Goal: Transaction & Acquisition: Purchase product/service

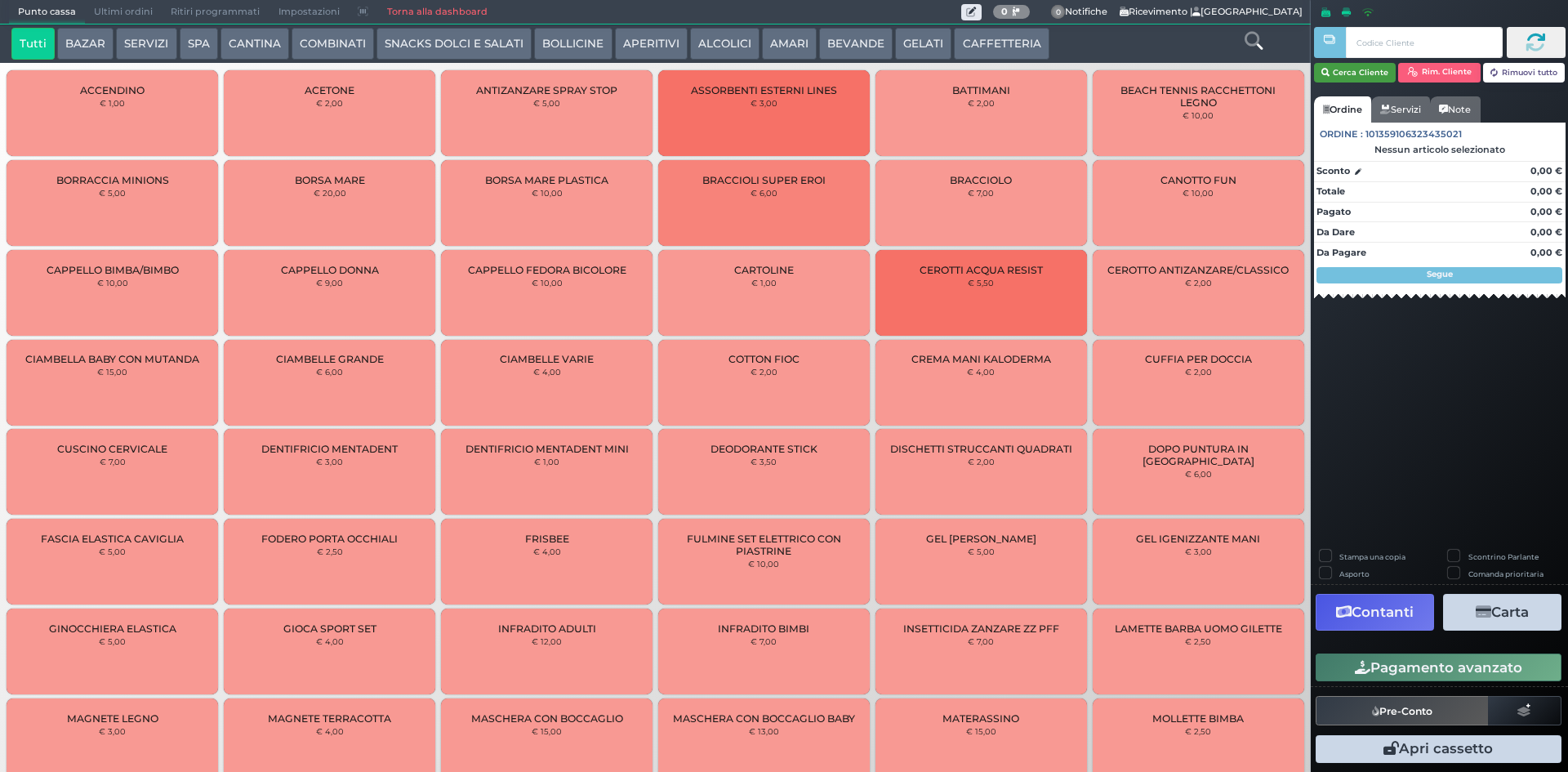
click at [1376, 75] on button "Cerca Cliente" at bounding box center [1355, 73] width 82 height 20
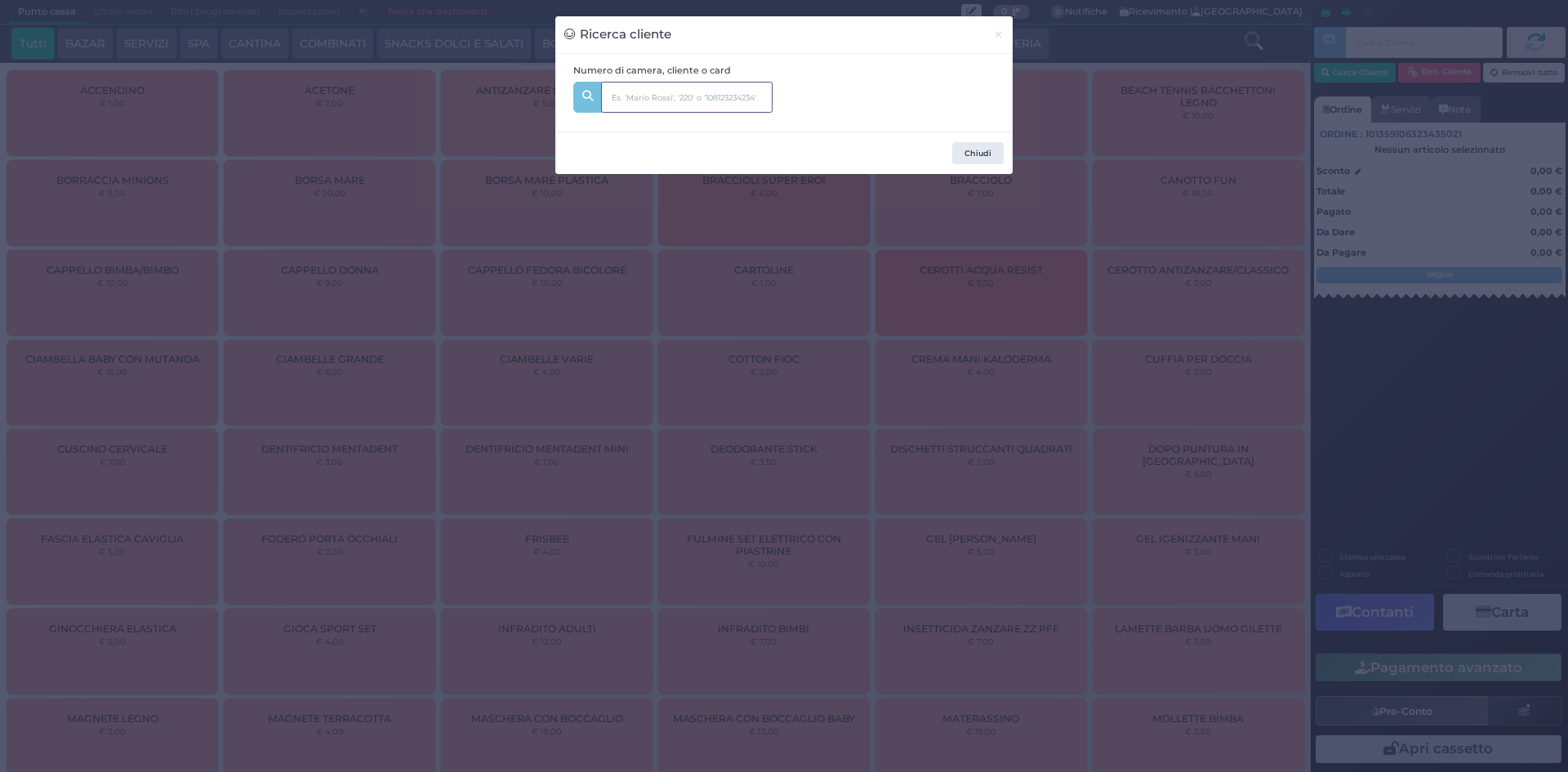
click at [628, 94] on input "text" at bounding box center [687, 97] width 172 height 31
type input "103"
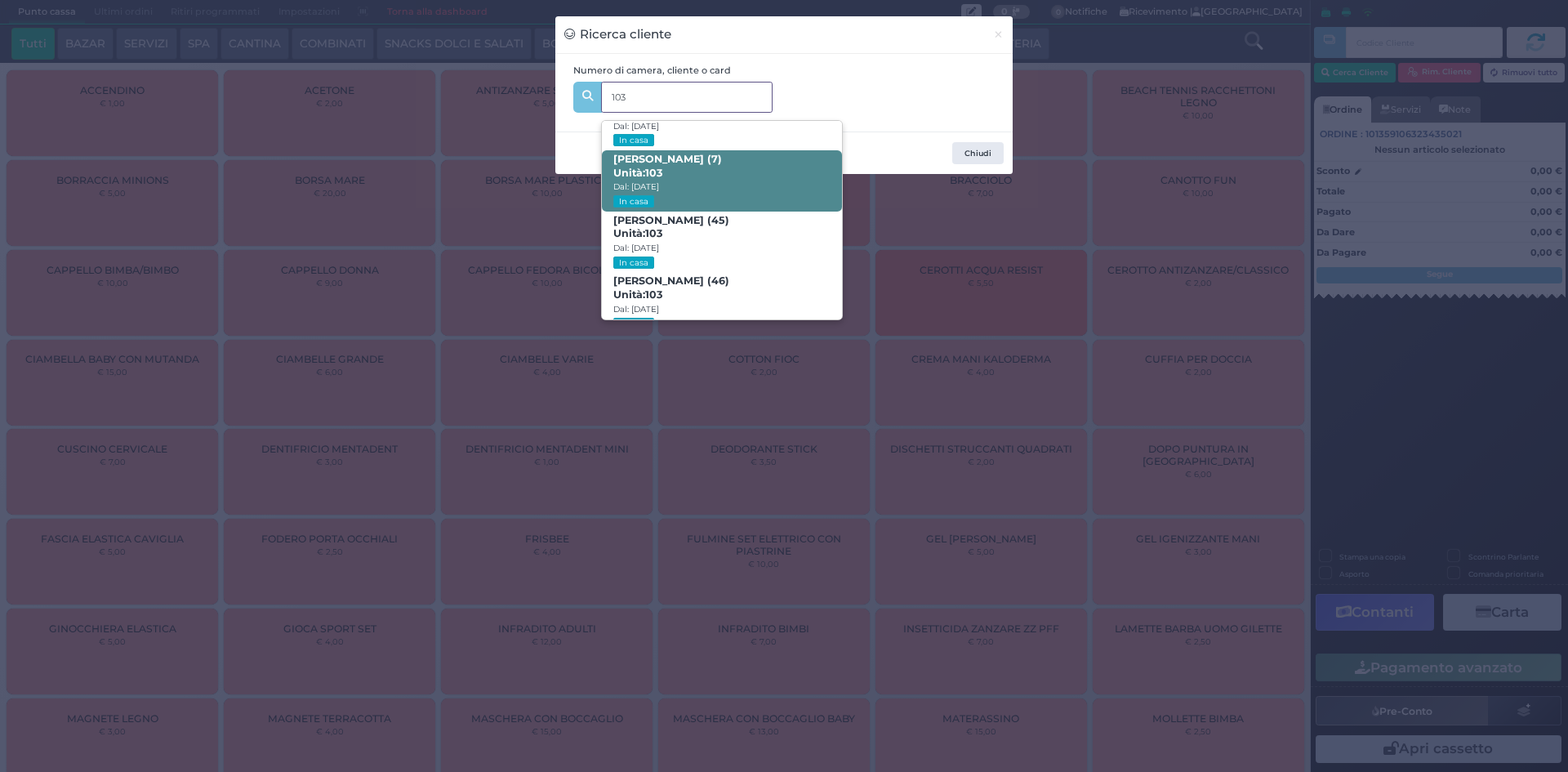
scroll to position [78, 0]
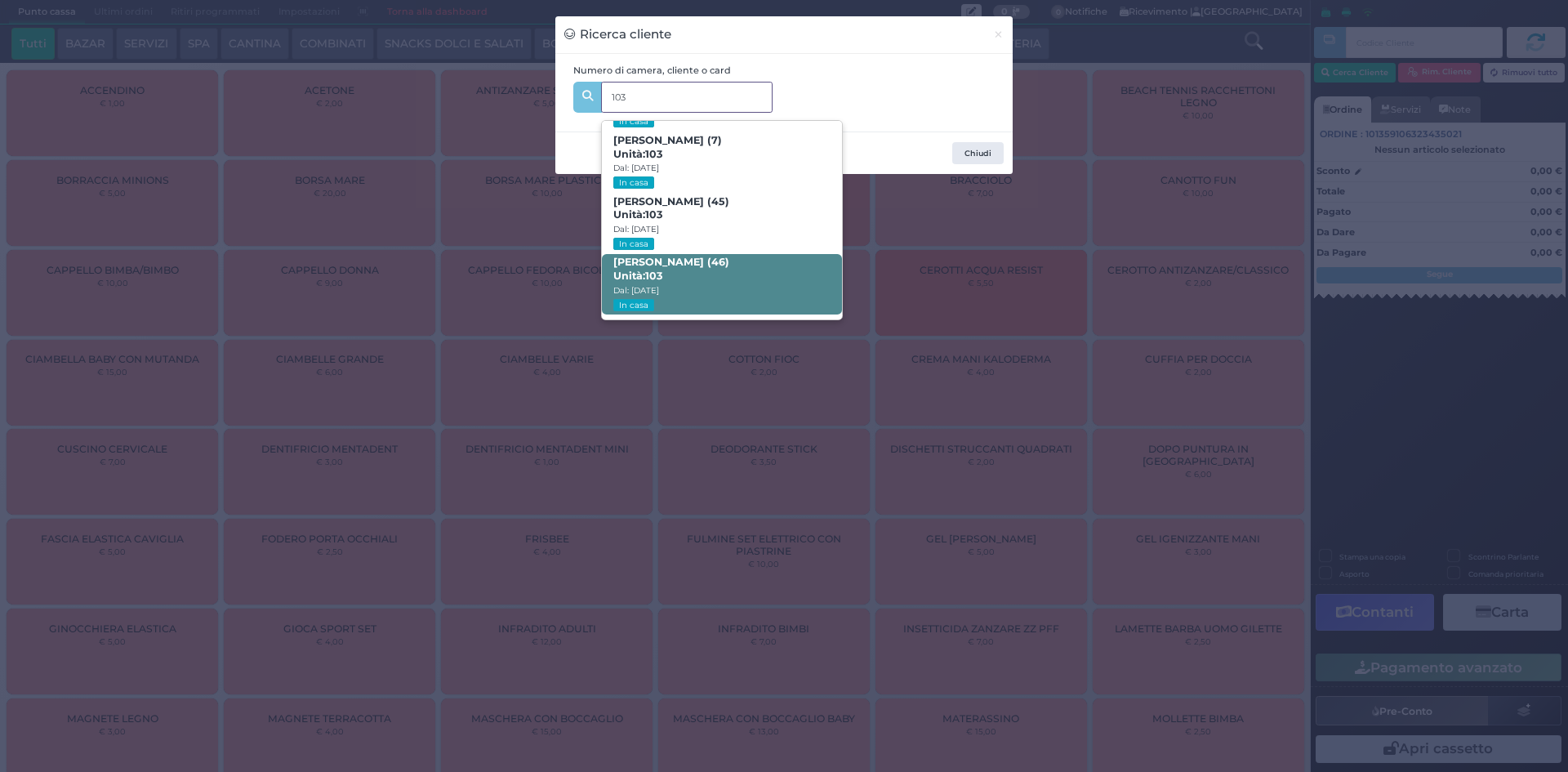
click at [712, 269] on span "RAFFAELE MONGELLI (46) Unità: 103 Dal: 17/08/2025 In casa" at bounding box center [721, 285] width 239 height 62
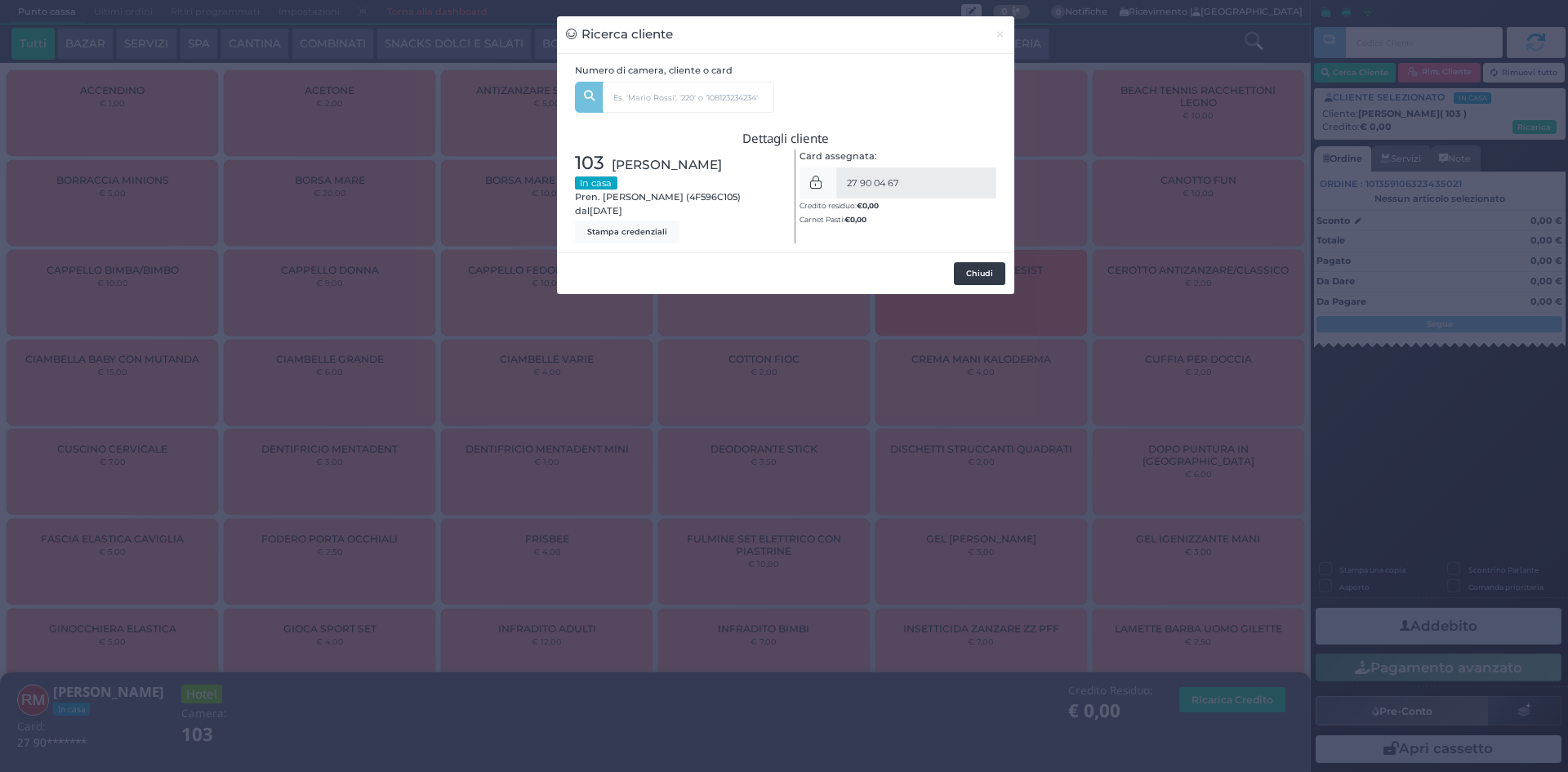
click at [978, 268] on button "Chiudi" at bounding box center [980, 273] width 52 height 23
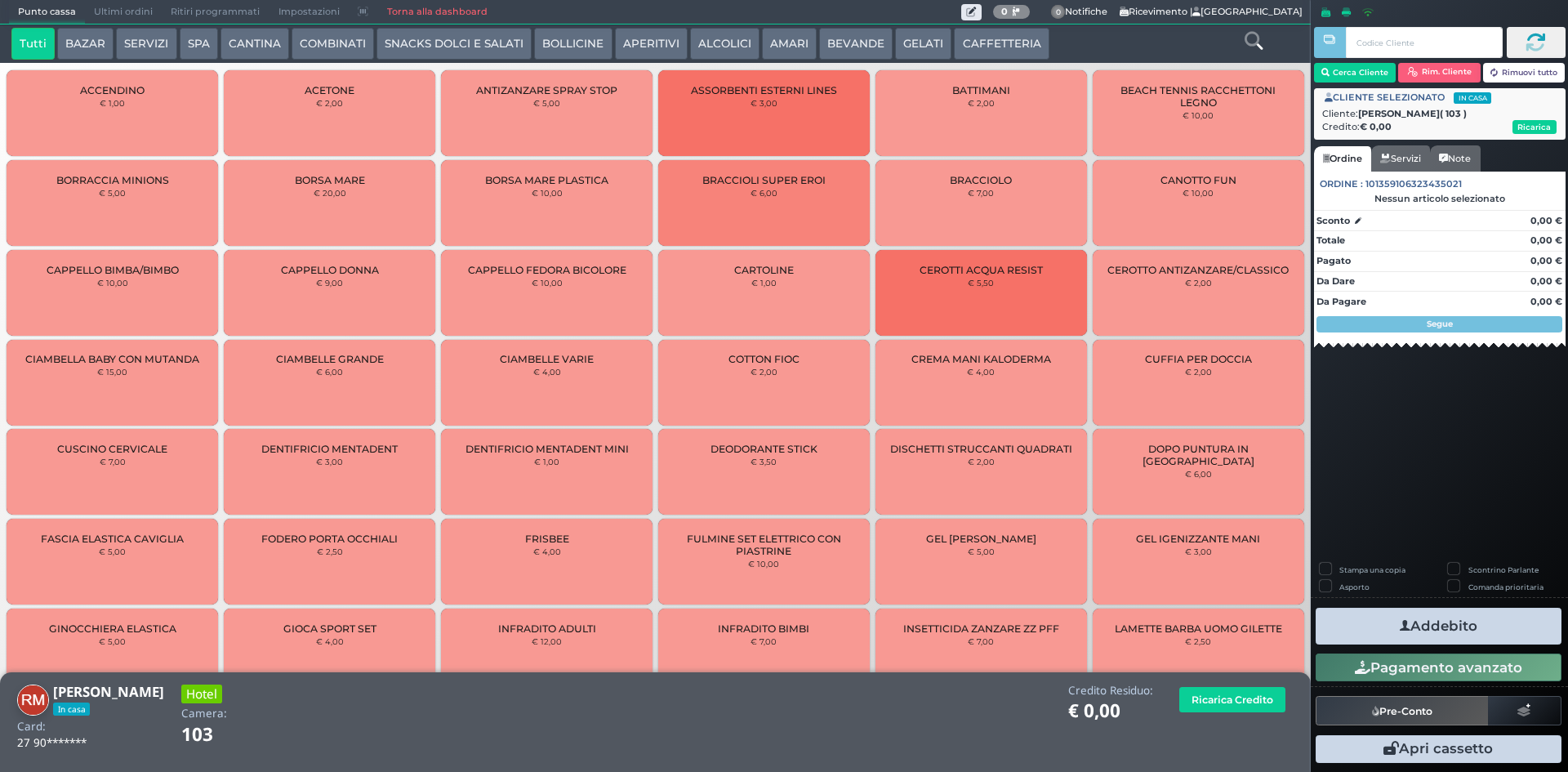
drag, startPoint x: 143, startPoint y: 39, endPoint x: 153, endPoint y: 55, distance: 18.9
click at [142, 38] on button "SERVIZI" at bounding box center [146, 43] width 61 height 33
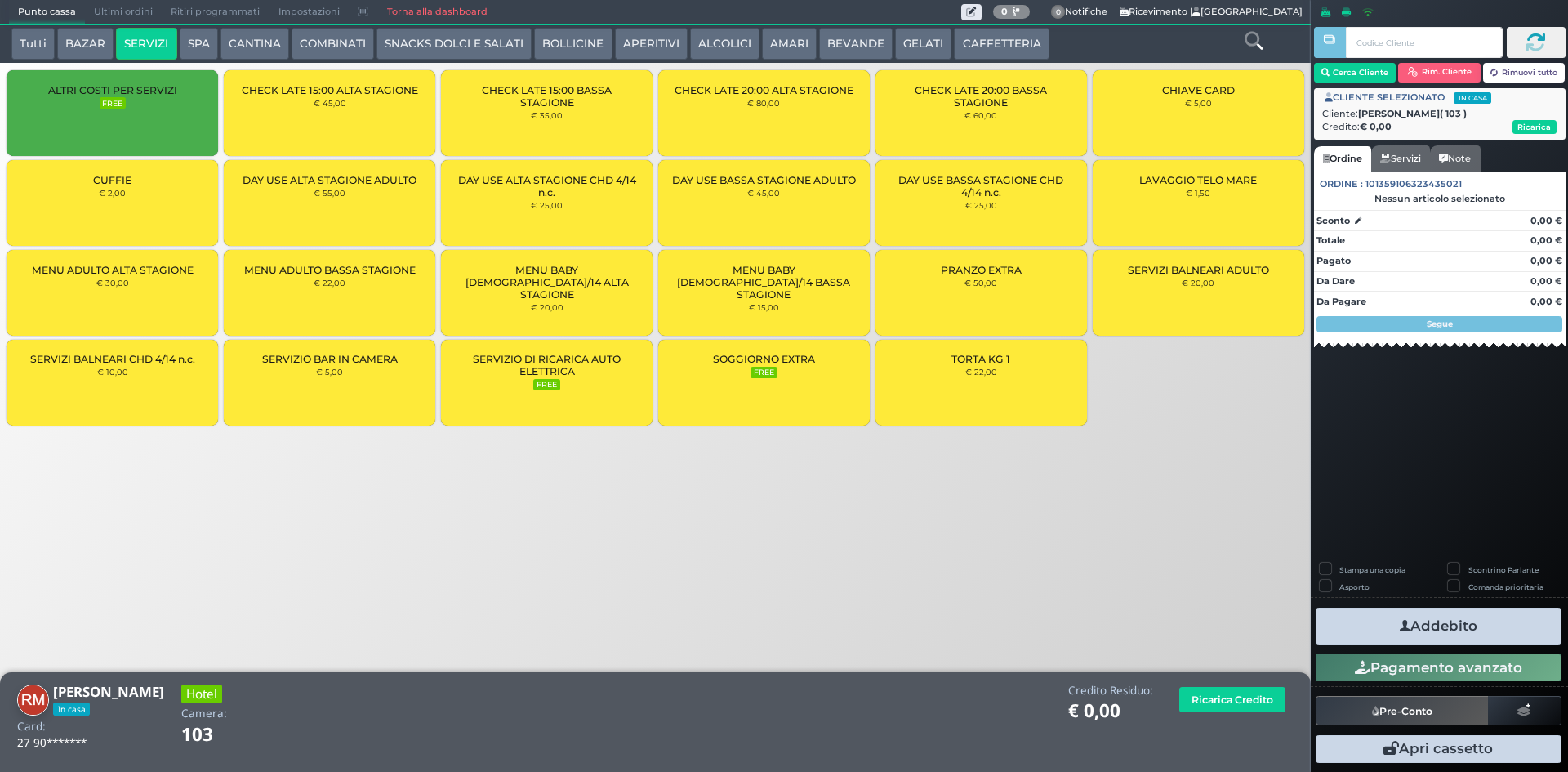
click at [1197, 216] on div "LAVAGGIO TELO MARE € 1,50" at bounding box center [1198, 203] width 212 height 86
click at [1197, 215] on div "LAVAGGIO TELO MARE € 1,50" at bounding box center [1198, 203] width 212 height 86
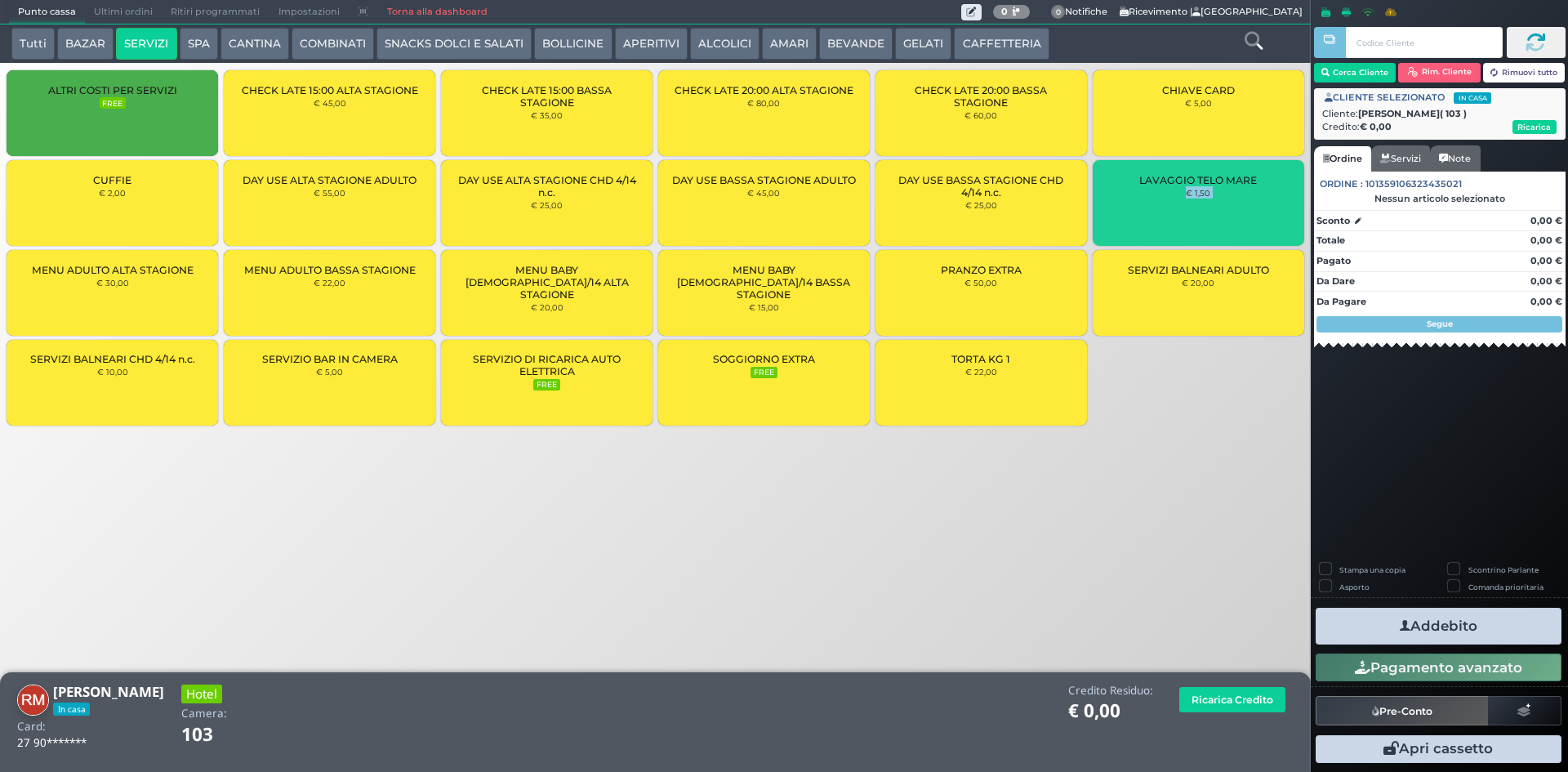
click at [1197, 215] on div "LAVAGGIO TELO MARE € 1,50" at bounding box center [1198, 203] width 212 height 86
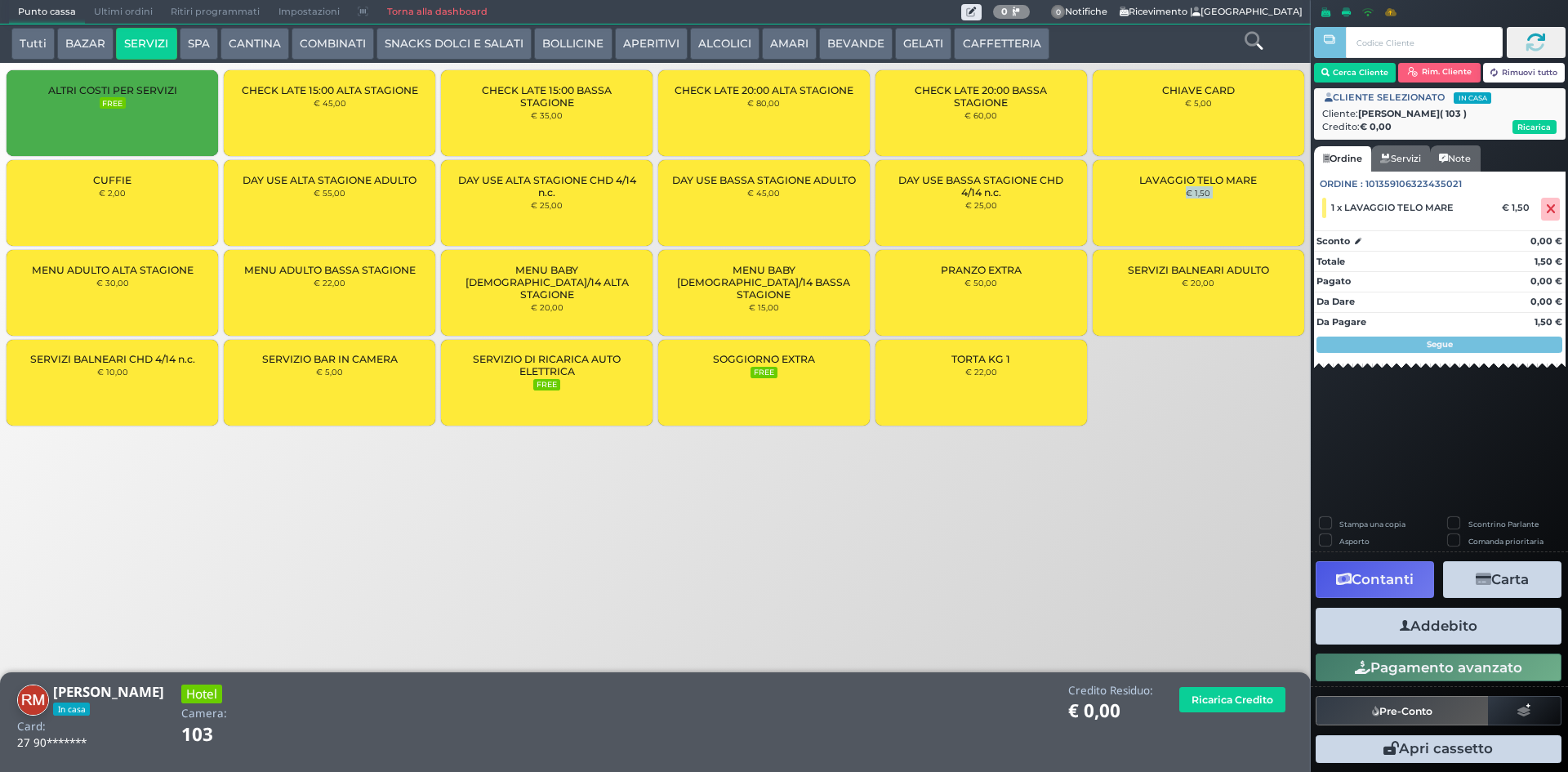
click at [1197, 215] on div "LAVAGGIO TELO MARE € 1,50" at bounding box center [1198, 203] width 212 height 86
click at [1404, 635] on button "Addebito" at bounding box center [1438, 626] width 246 height 37
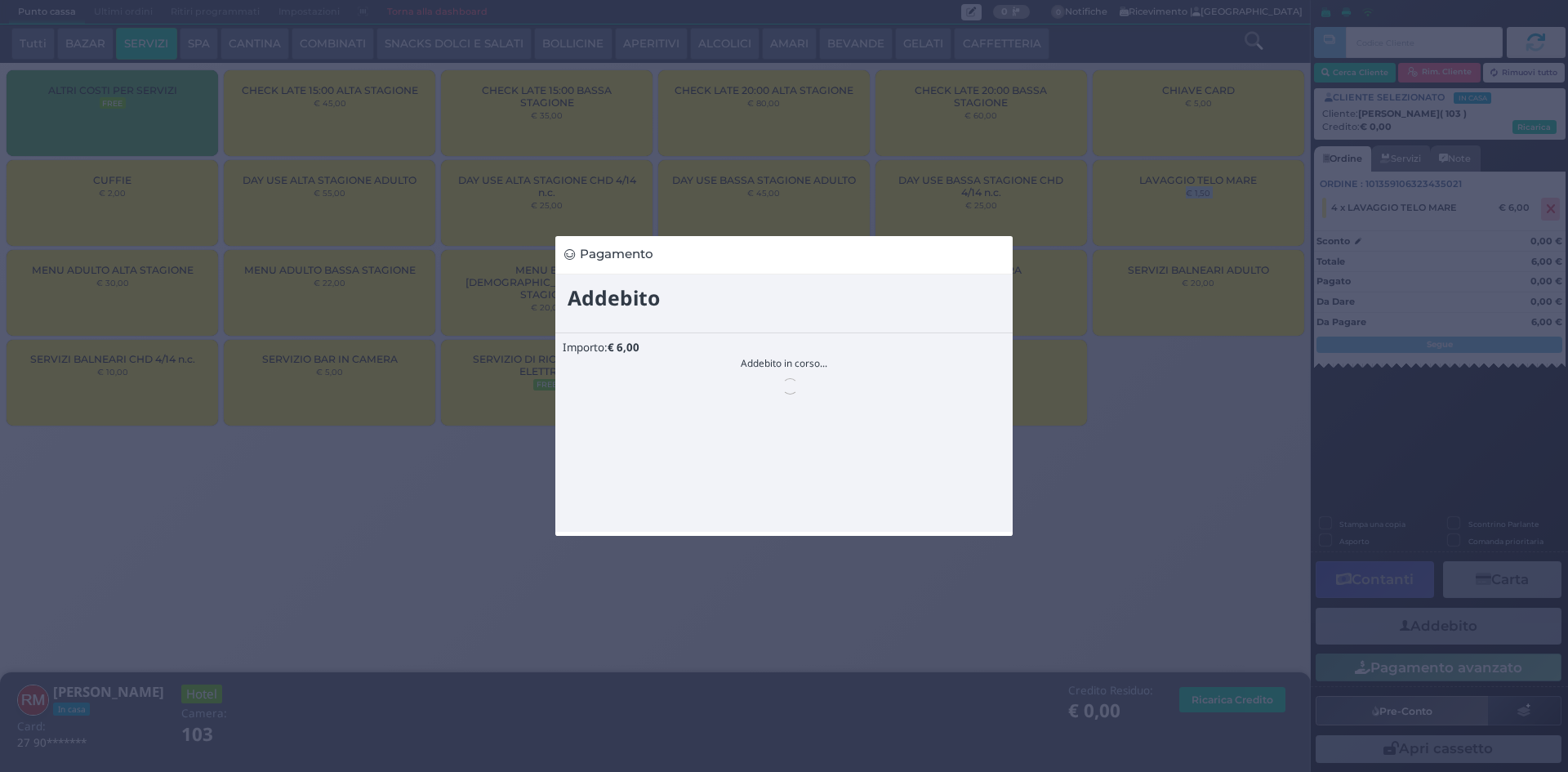
scroll to position [0, 0]
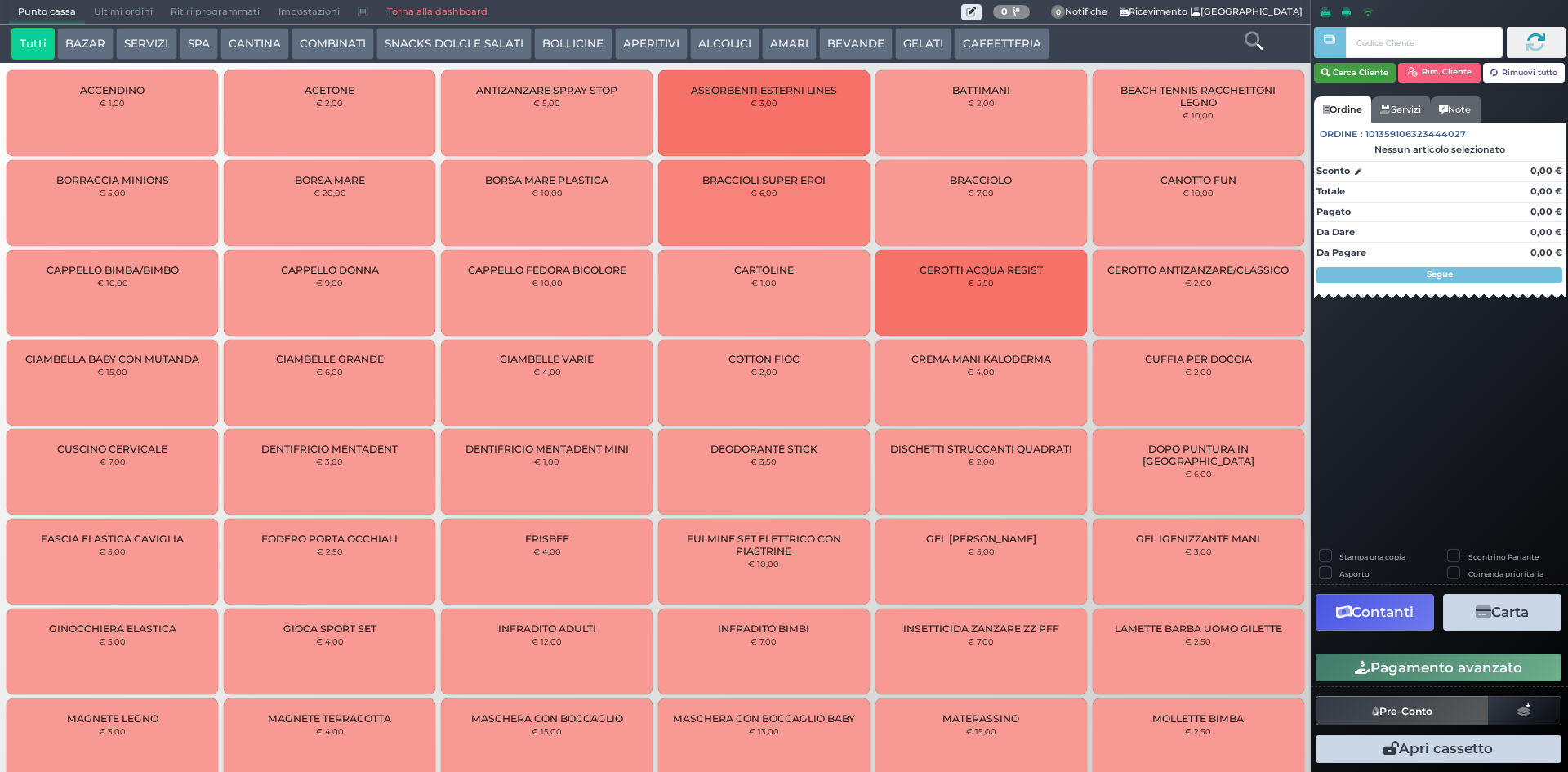
click at [1361, 78] on button "Cerca Cliente" at bounding box center [1355, 73] width 82 height 20
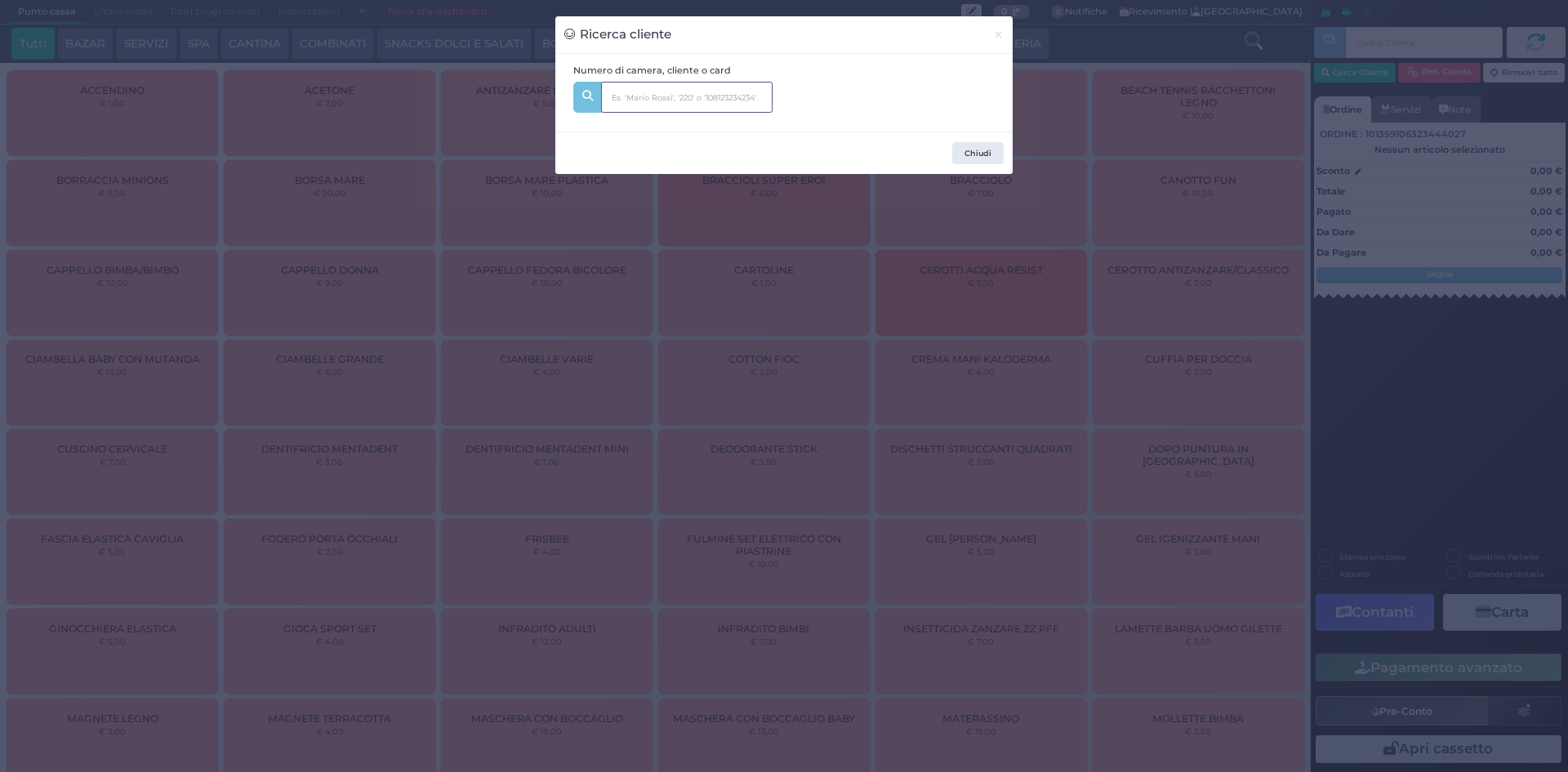
click at [655, 103] on input "text" at bounding box center [687, 97] width 172 height 31
type input "209"
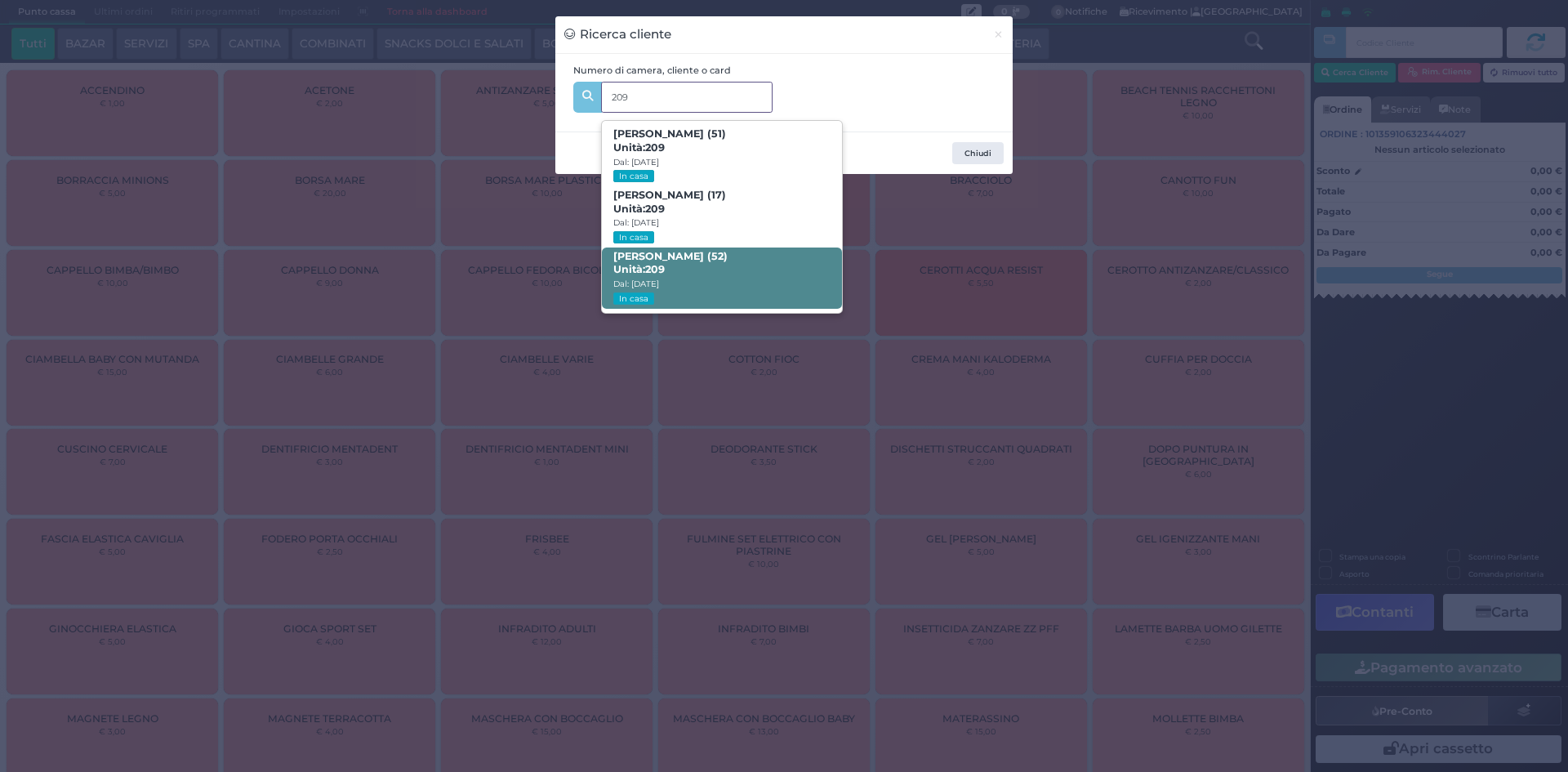
click at [687, 273] on span "Raffaele Castaldi (52) Unità: 209 Dal: 17/08/2025 In casa" at bounding box center [721, 278] width 239 height 62
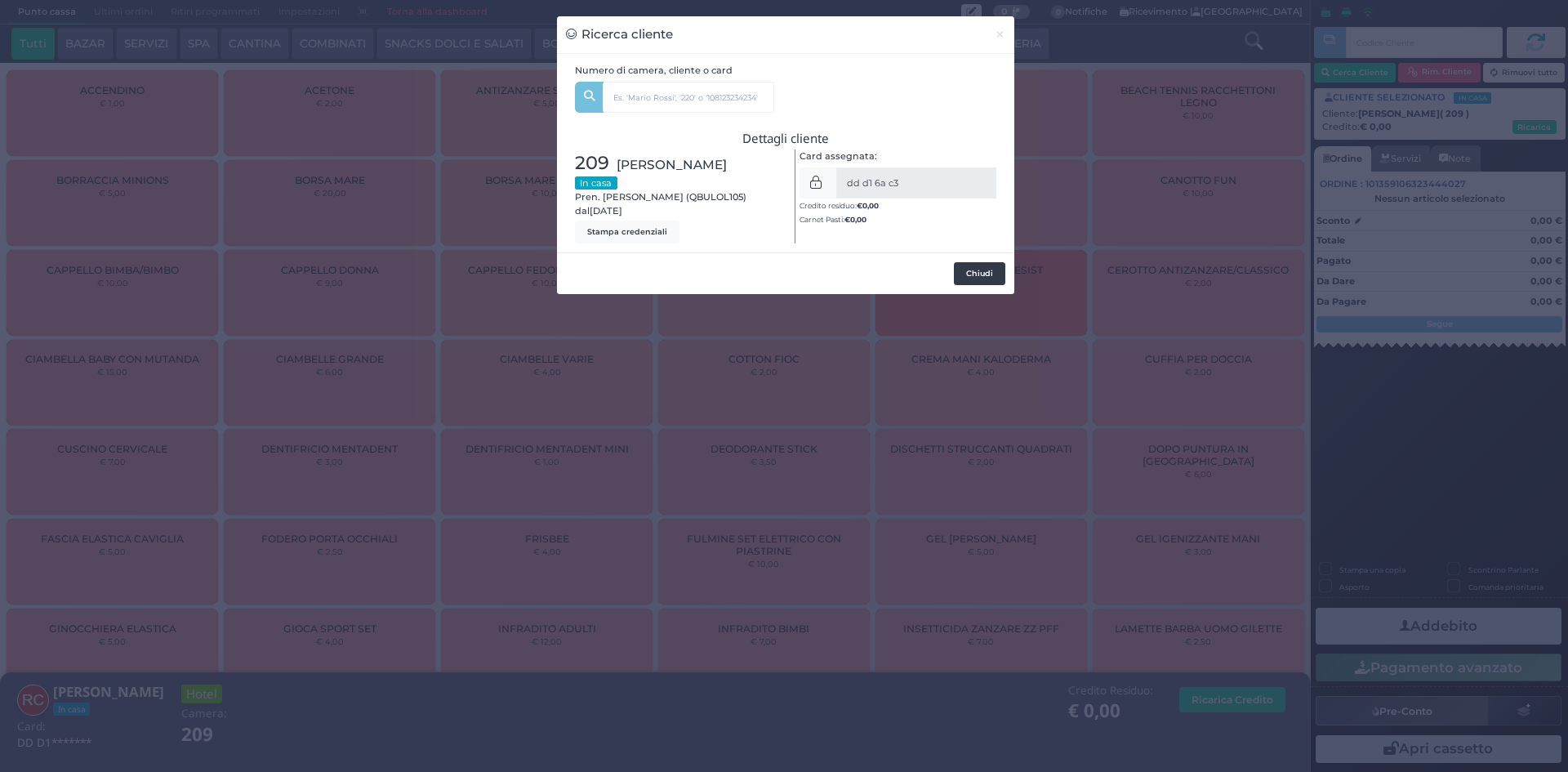
click at [963, 266] on button "Chiudi" at bounding box center [980, 273] width 52 height 23
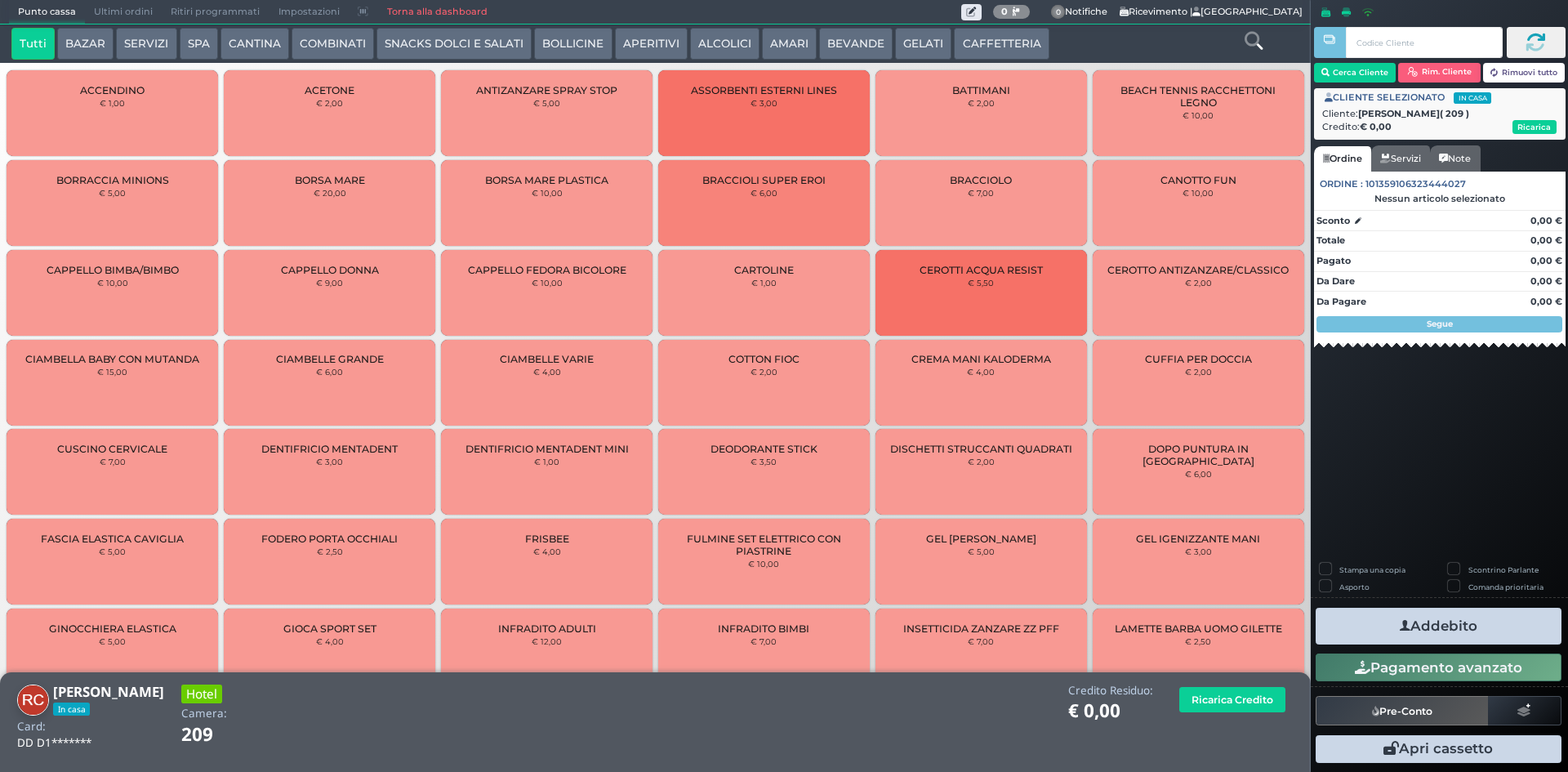
click at [125, 46] on button "SERVIZI" at bounding box center [146, 43] width 61 height 33
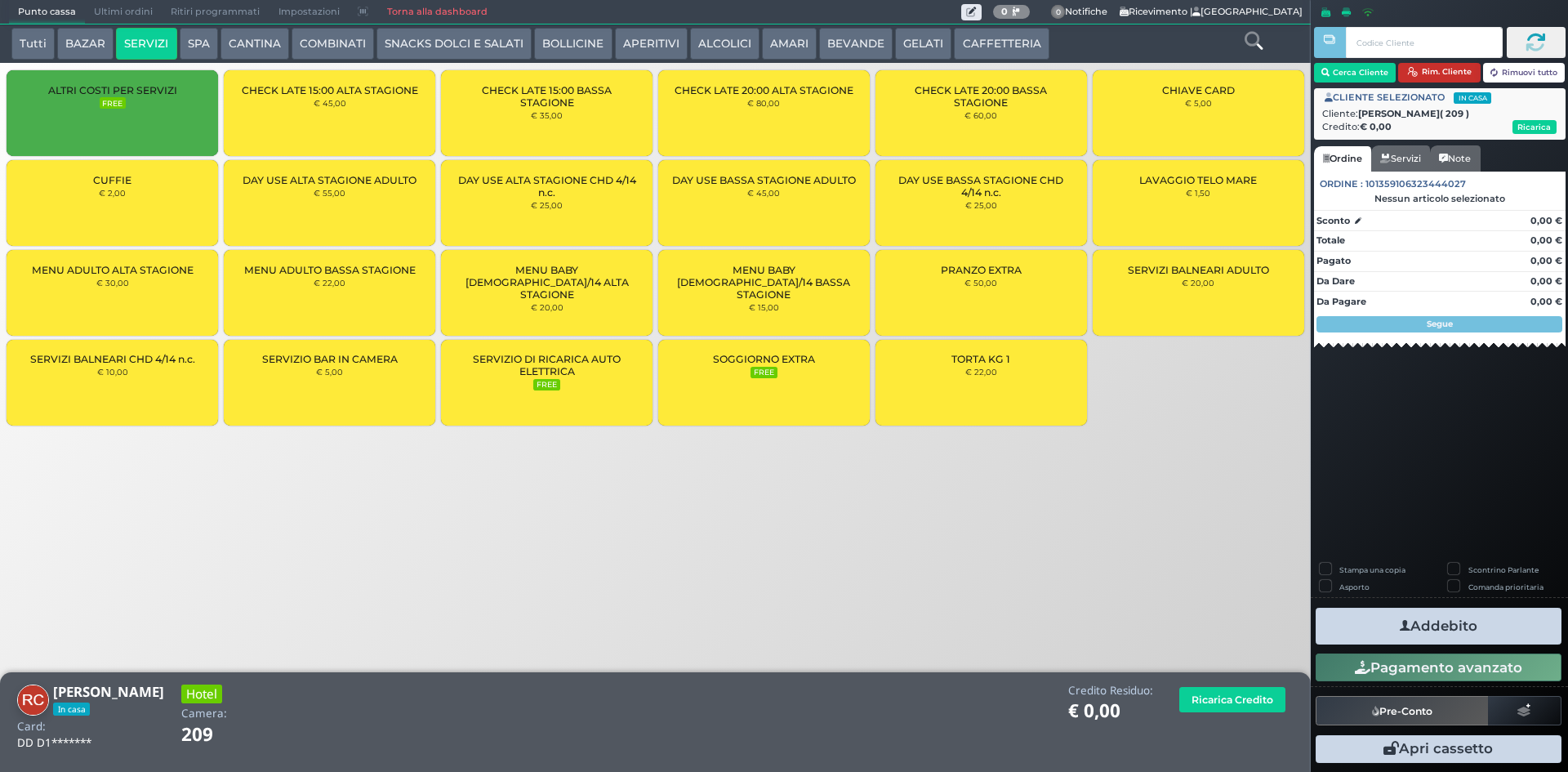
click at [1447, 70] on button "Rim. Cliente" at bounding box center [1439, 73] width 82 height 20
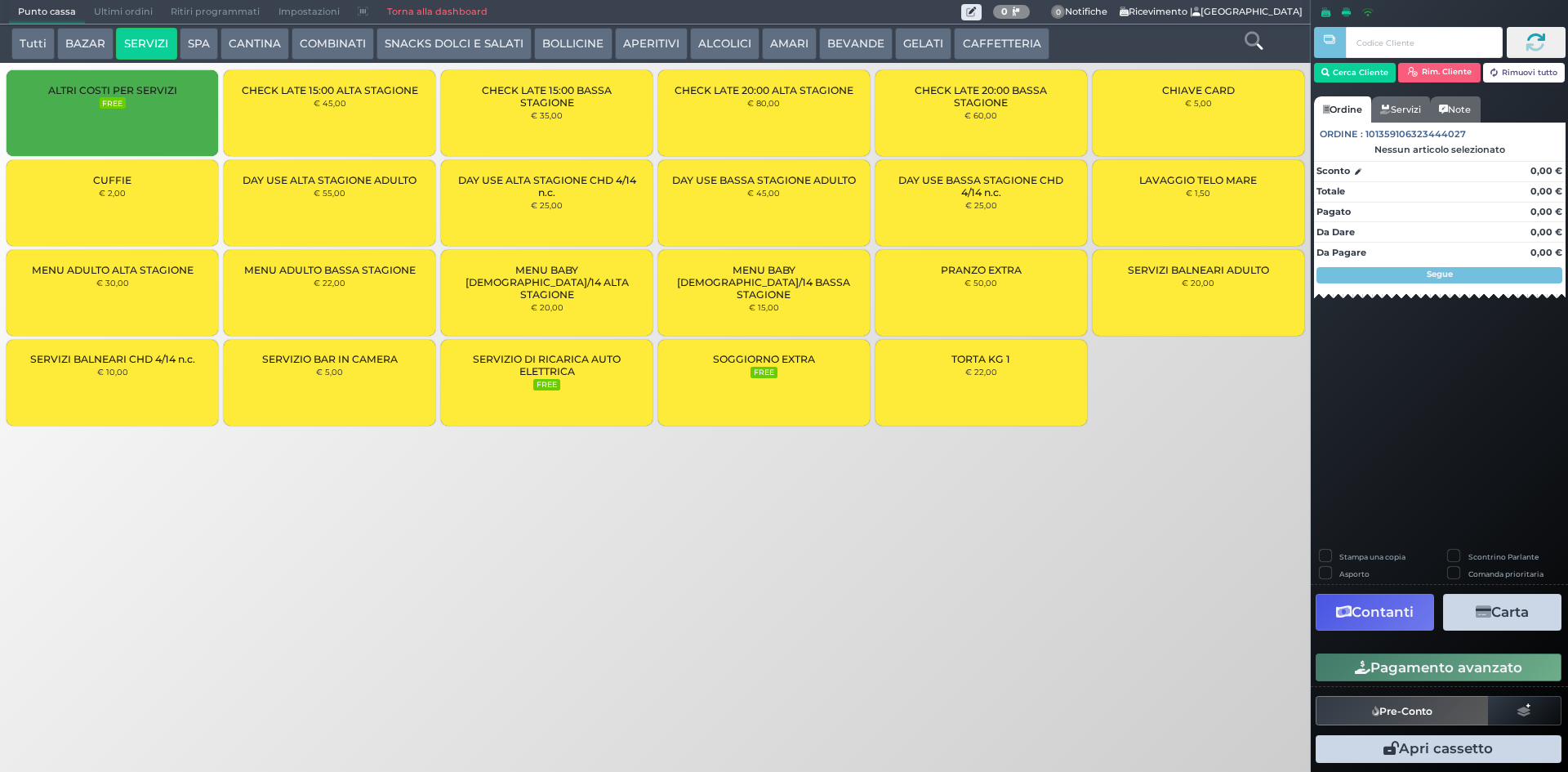
click at [139, 293] on div "MENU ADULTO ALTA STAGIONE € 30,00" at bounding box center [112, 293] width 212 height 86
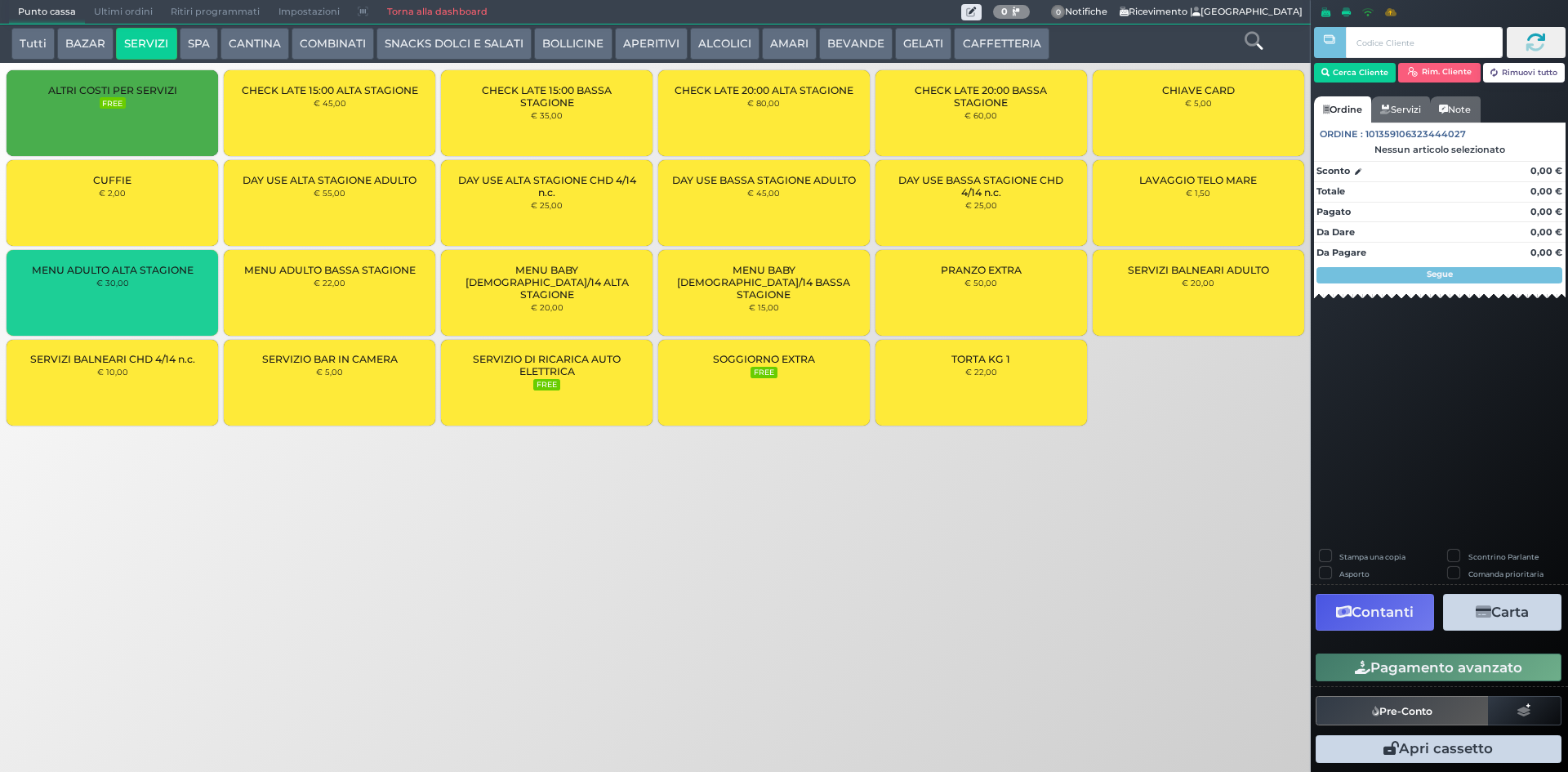
click at [139, 293] on div "MENU ADULTO ALTA STAGIONE € 30,00" at bounding box center [112, 293] width 212 height 86
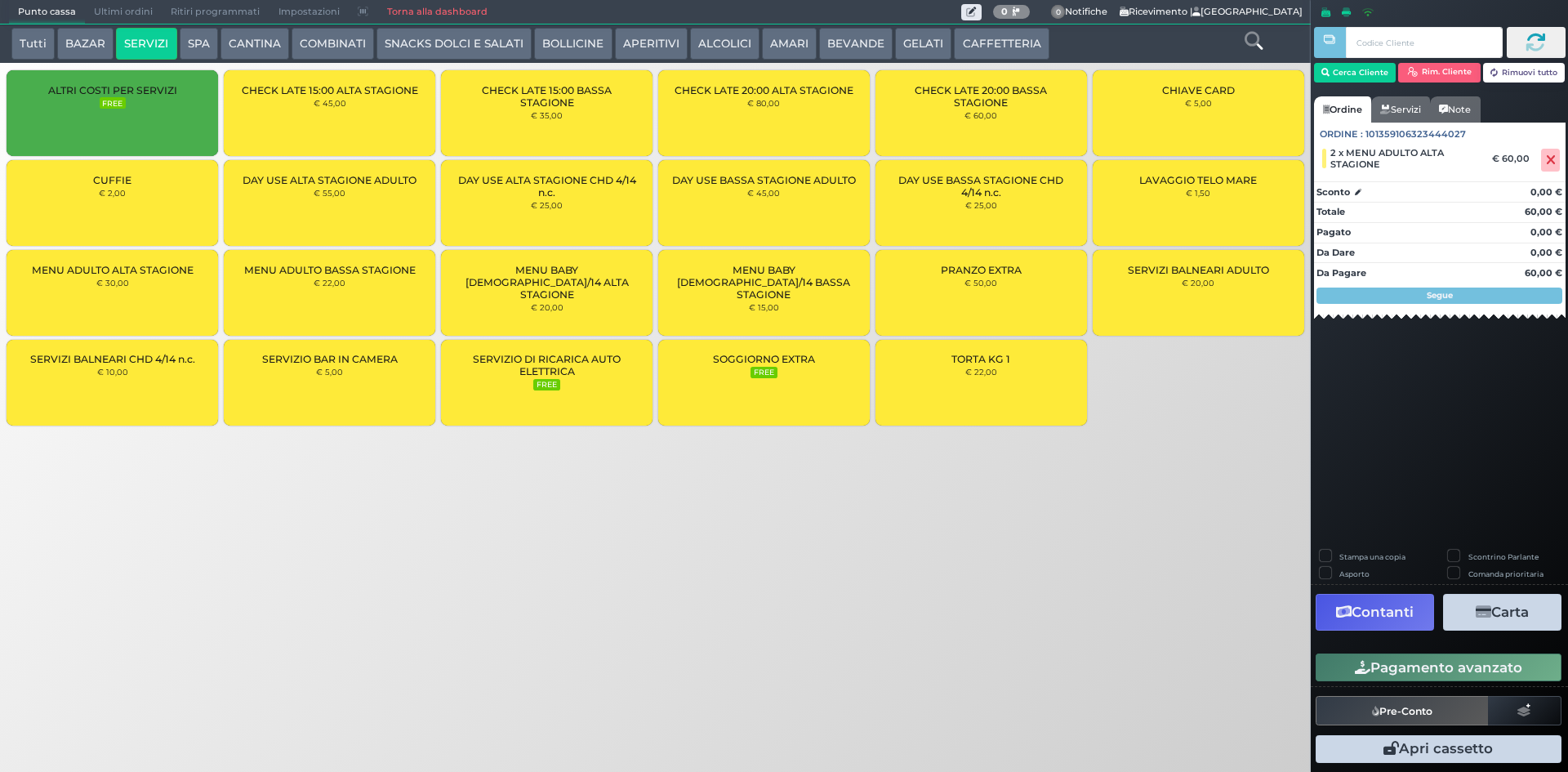
click at [1339, 552] on label "Stampa una copia" at bounding box center [1371, 557] width 66 height 11
checkbox input "true"
click at [1400, 624] on button "Contanti" at bounding box center [1375, 612] width 118 height 37
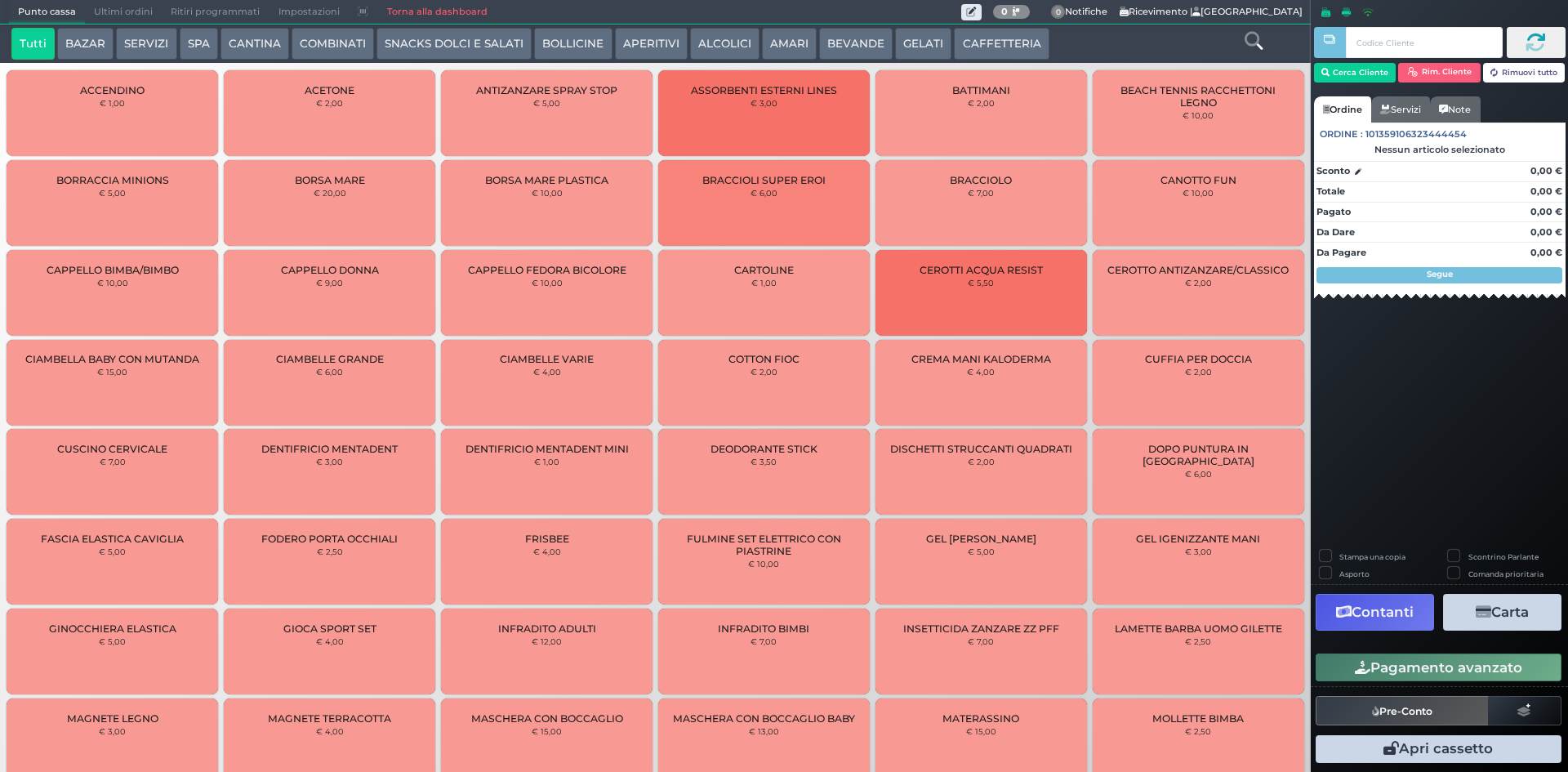
click at [640, 44] on button "APERITIVI" at bounding box center [651, 43] width 72 height 33
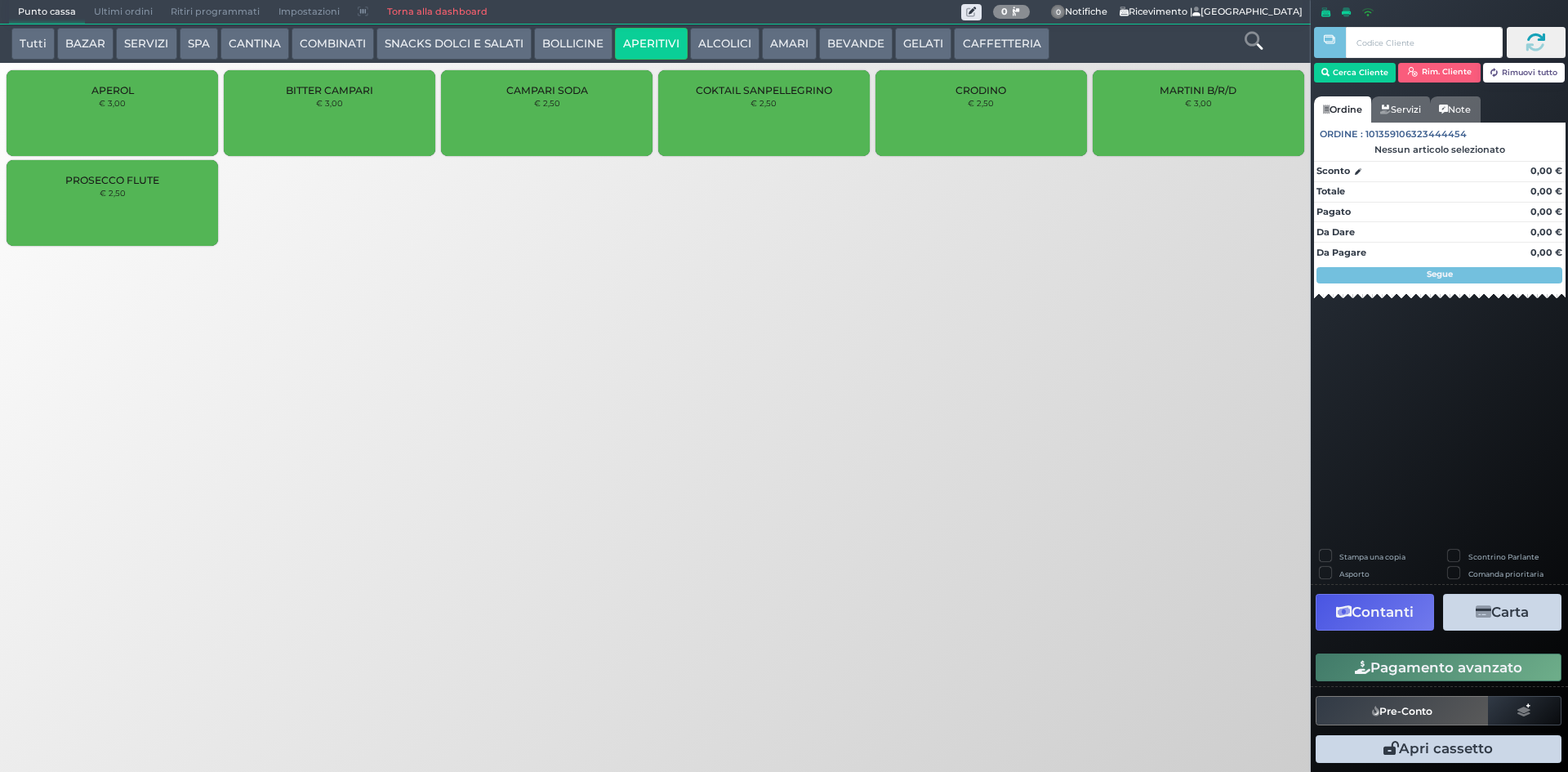
click at [798, 51] on button "AMARI" at bounding box center [789, 43] width 55 height 33
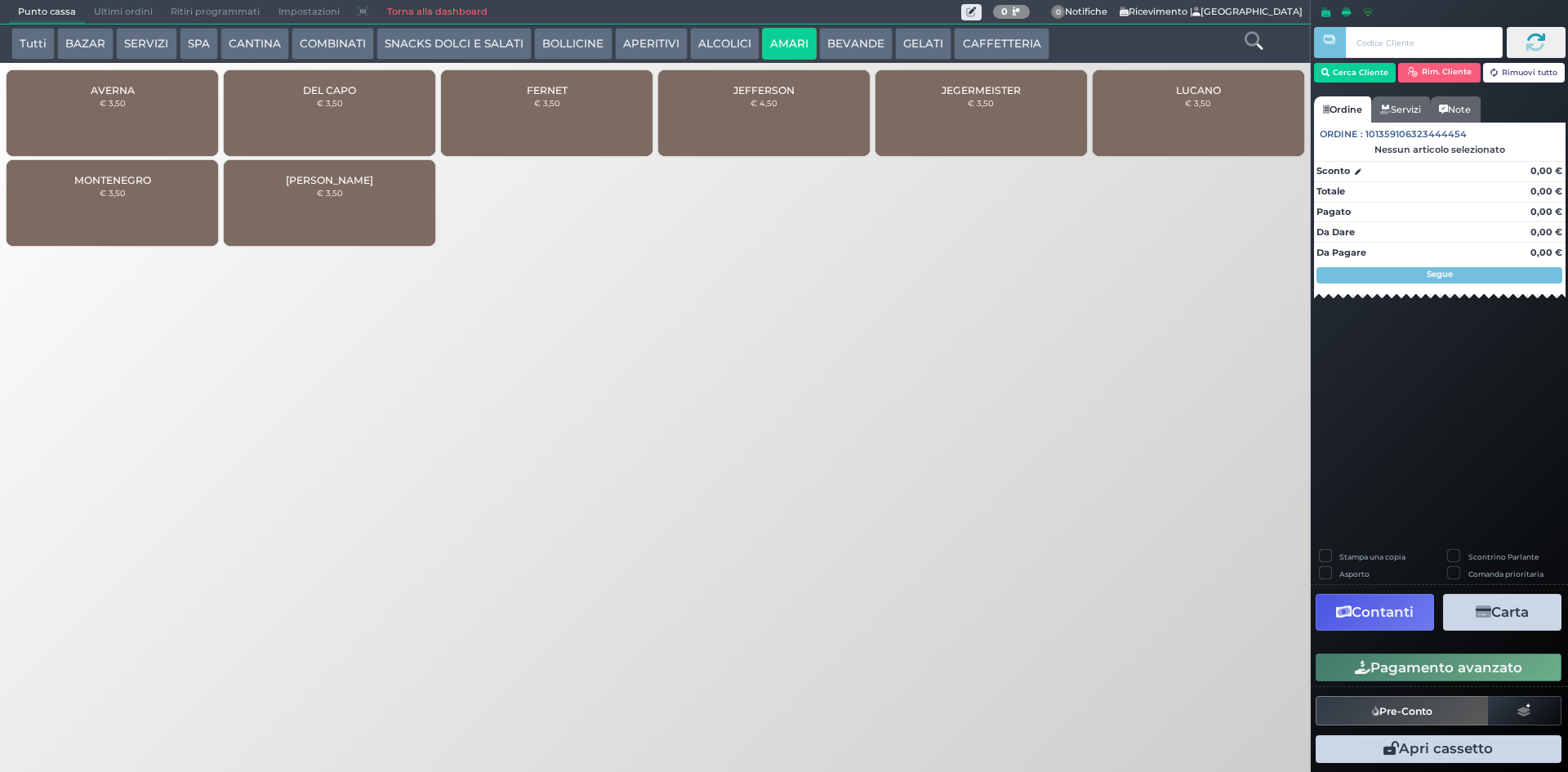
click at [310, 43] on button "COMBINATI" at bounding box center [332, 43] width 82 height 33
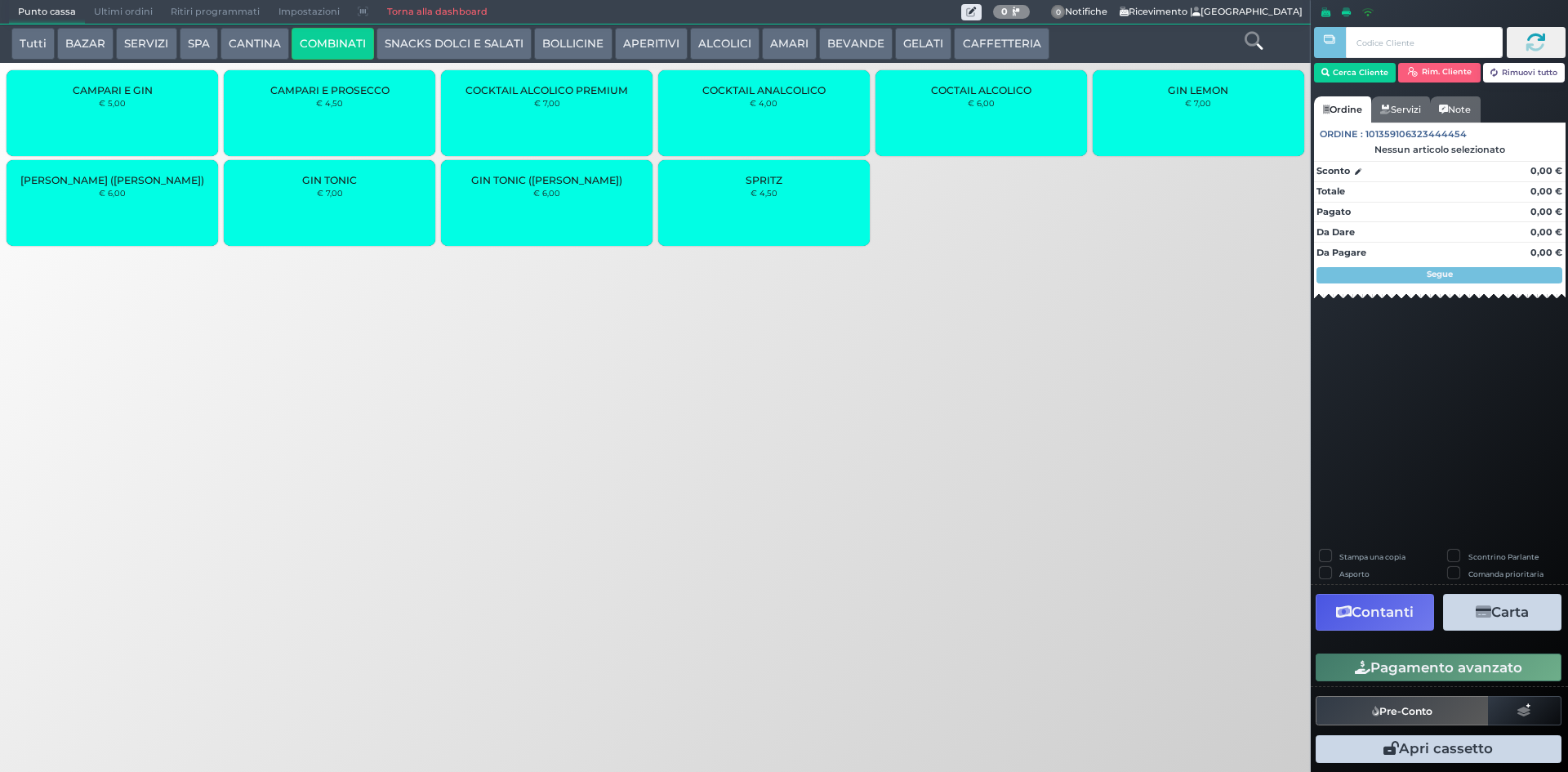
click at [377, 208] on div "GIN TONIC € 7,00" at bounding box center [330, 203] width 212 height 86
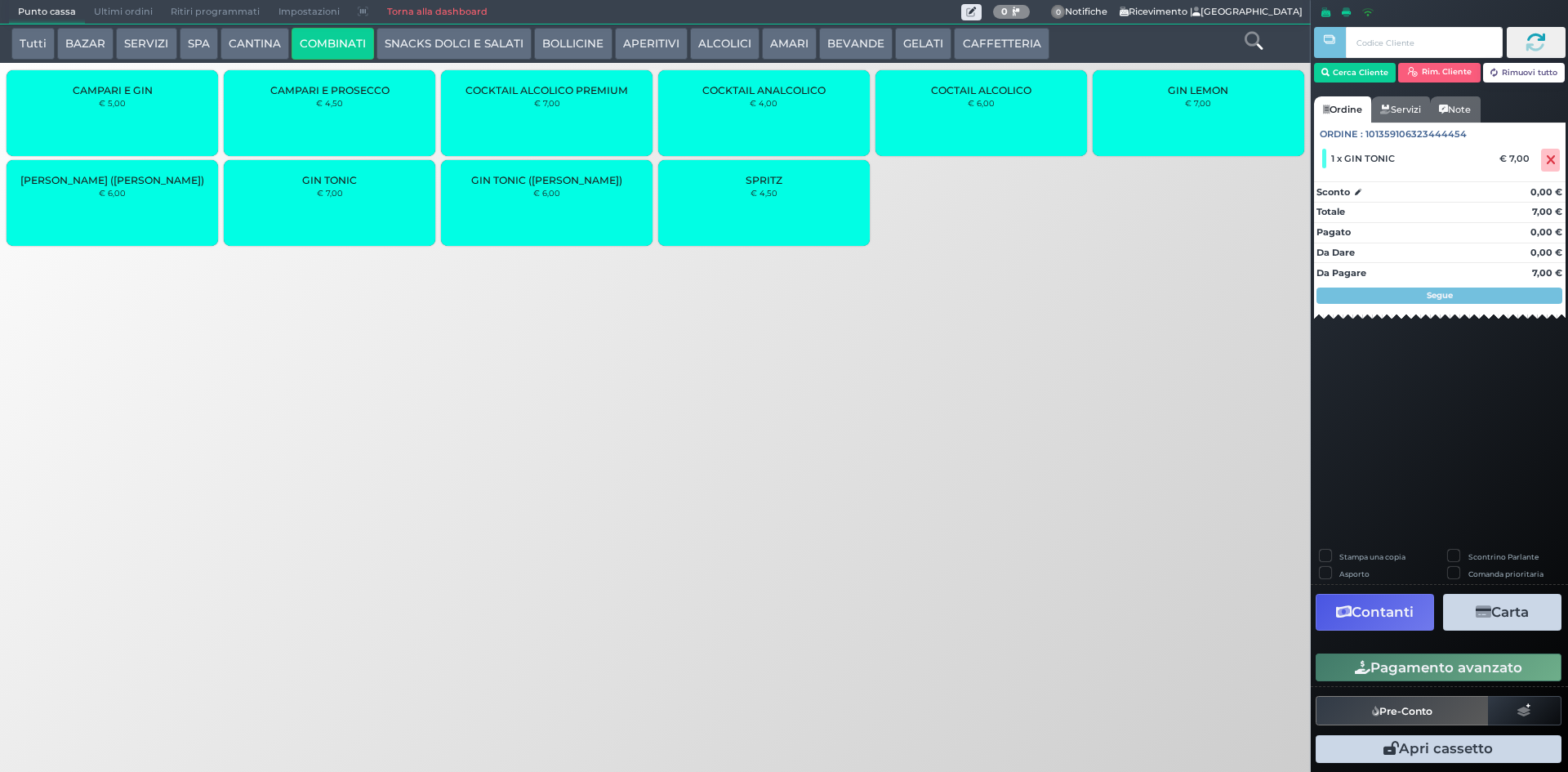
click at [1339, 552] on label "Stampa una copia" at bounding box center [1371, 557] width 66 height 11
checkbox input "false"
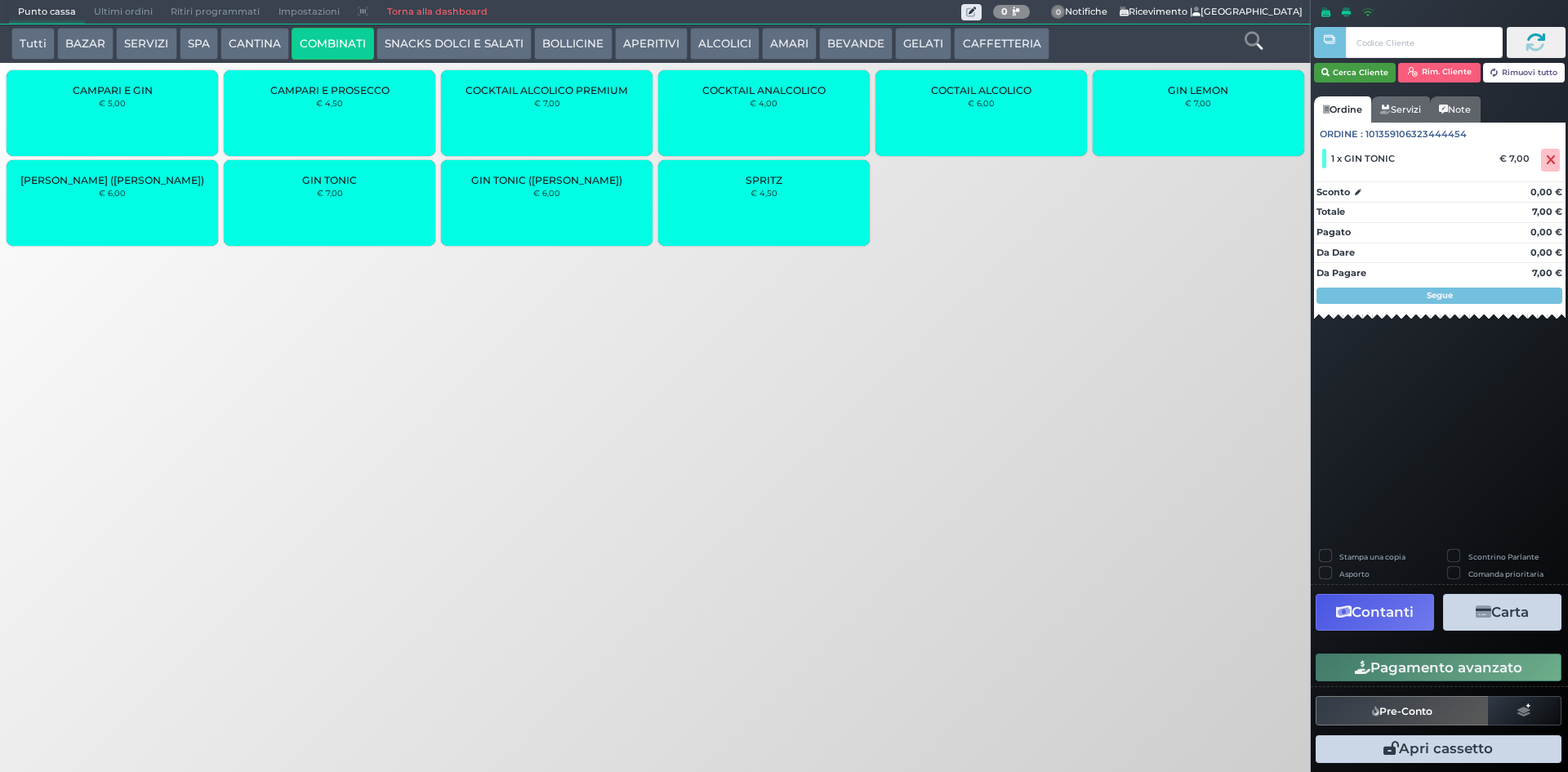
click at [1341, 71] on button "Cerca Cliente" at bounding box center [1355, 73] width 82 height 20
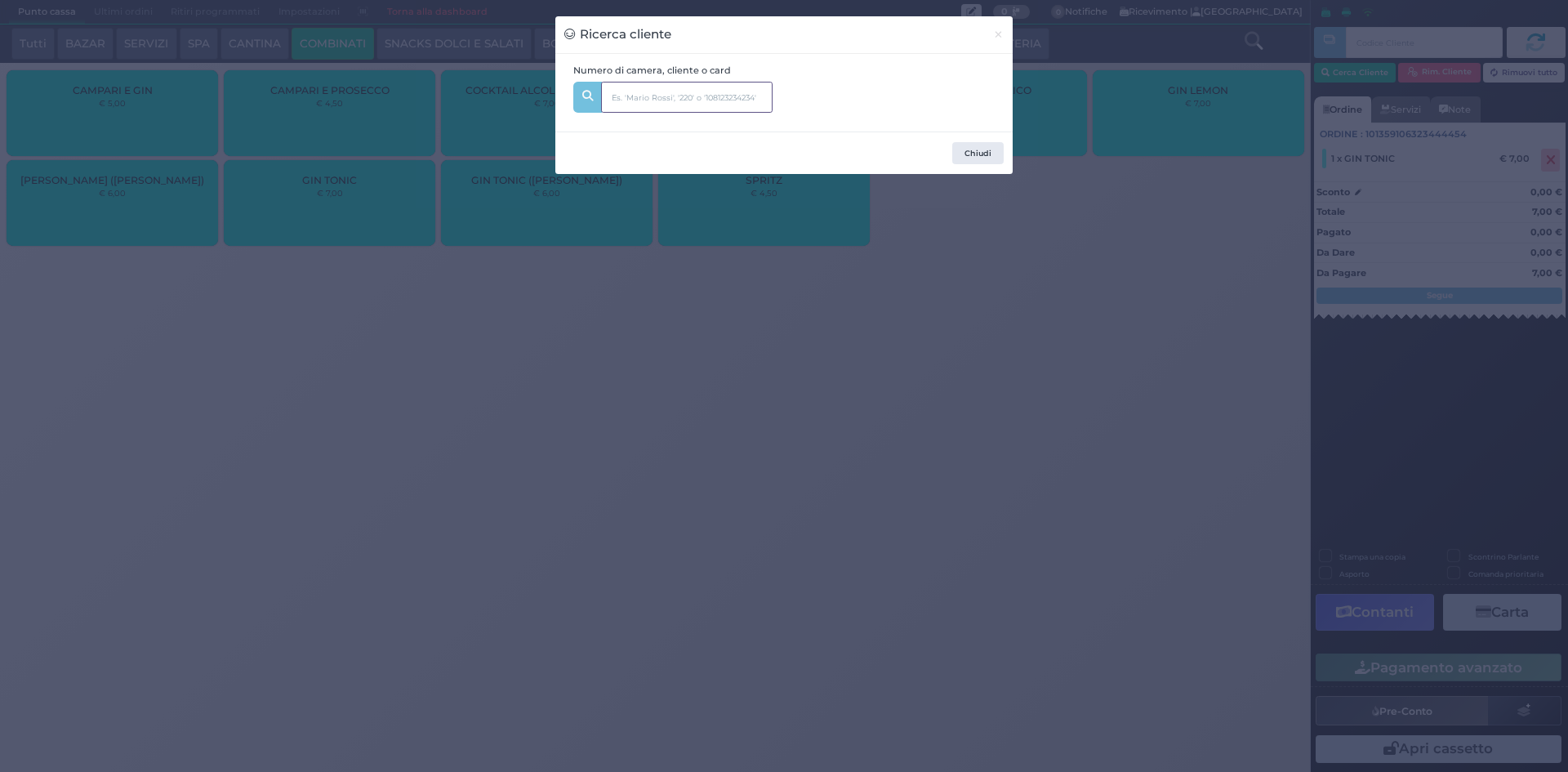
click at [627, 94] on input "text" at bounding box center [687, 97] width 172 height 31
type input "205"
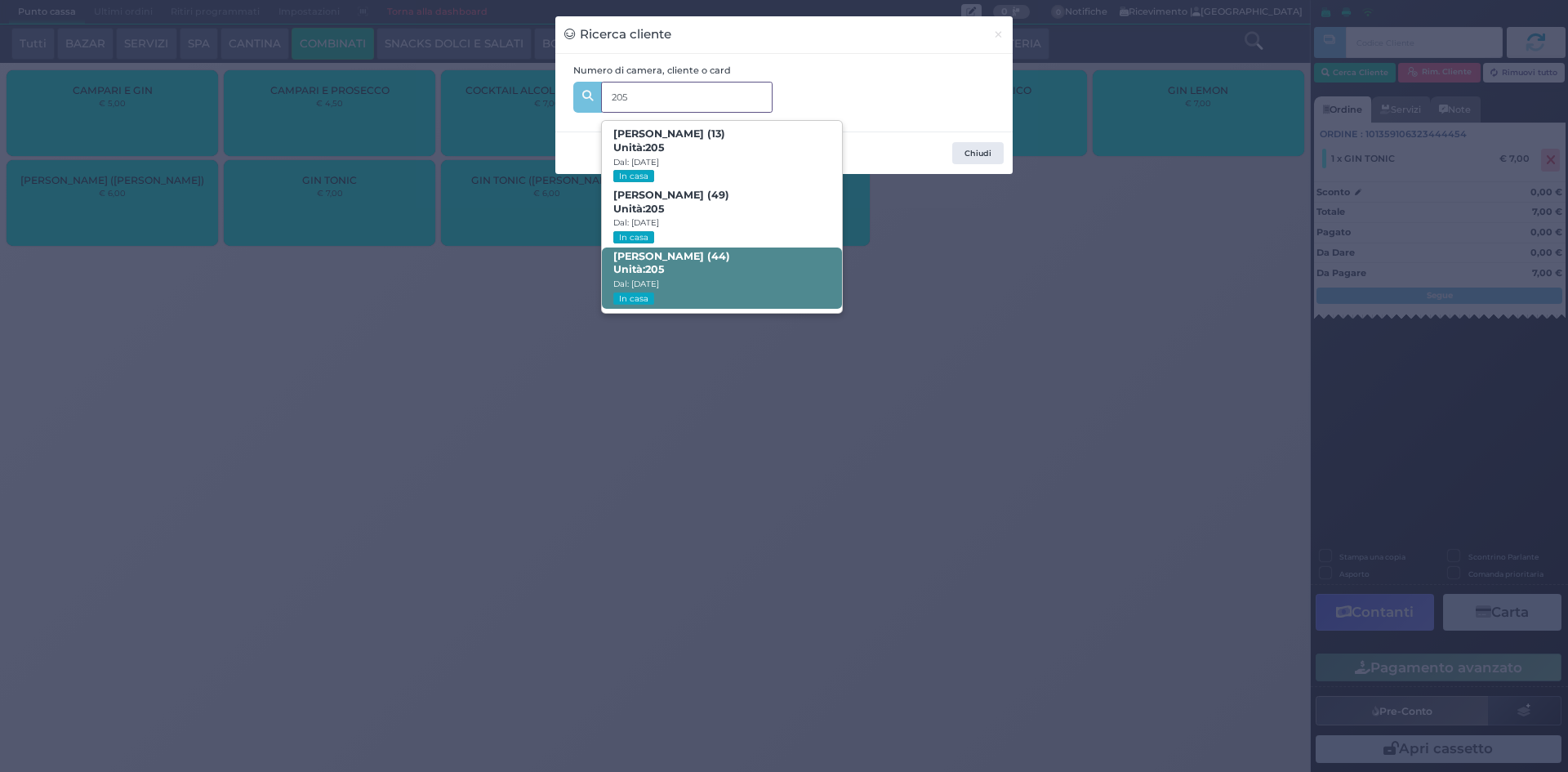
click at [676, 271] on span "Fabio Ferrario (44) Unità: 205 Dal: 09/08/2025 In casa" at bounding box center [721, 278] width 239 height 62
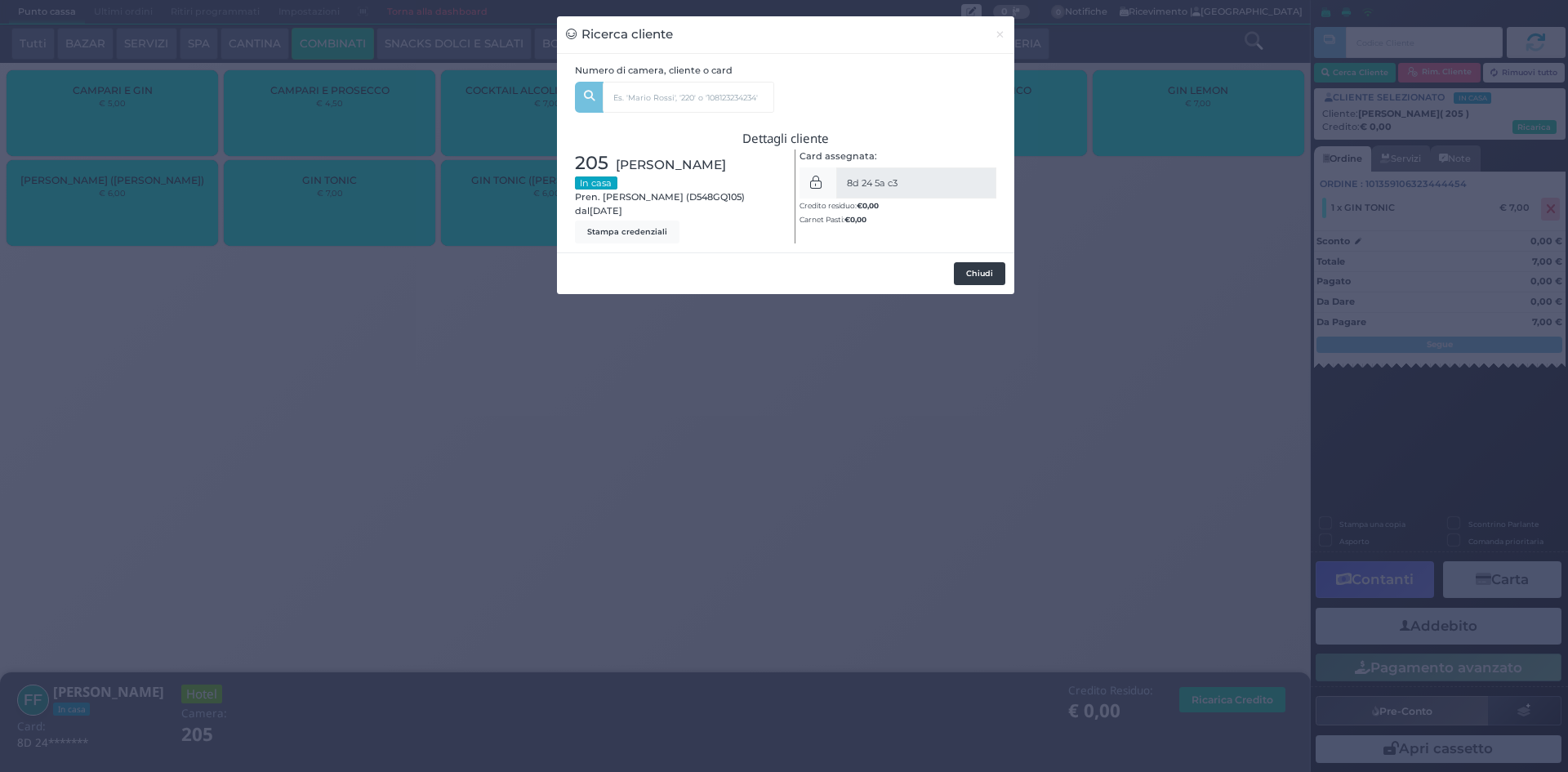
click at [989, 278] on button "Chiudi" at bounding box center [980, 273] width 52 height 23
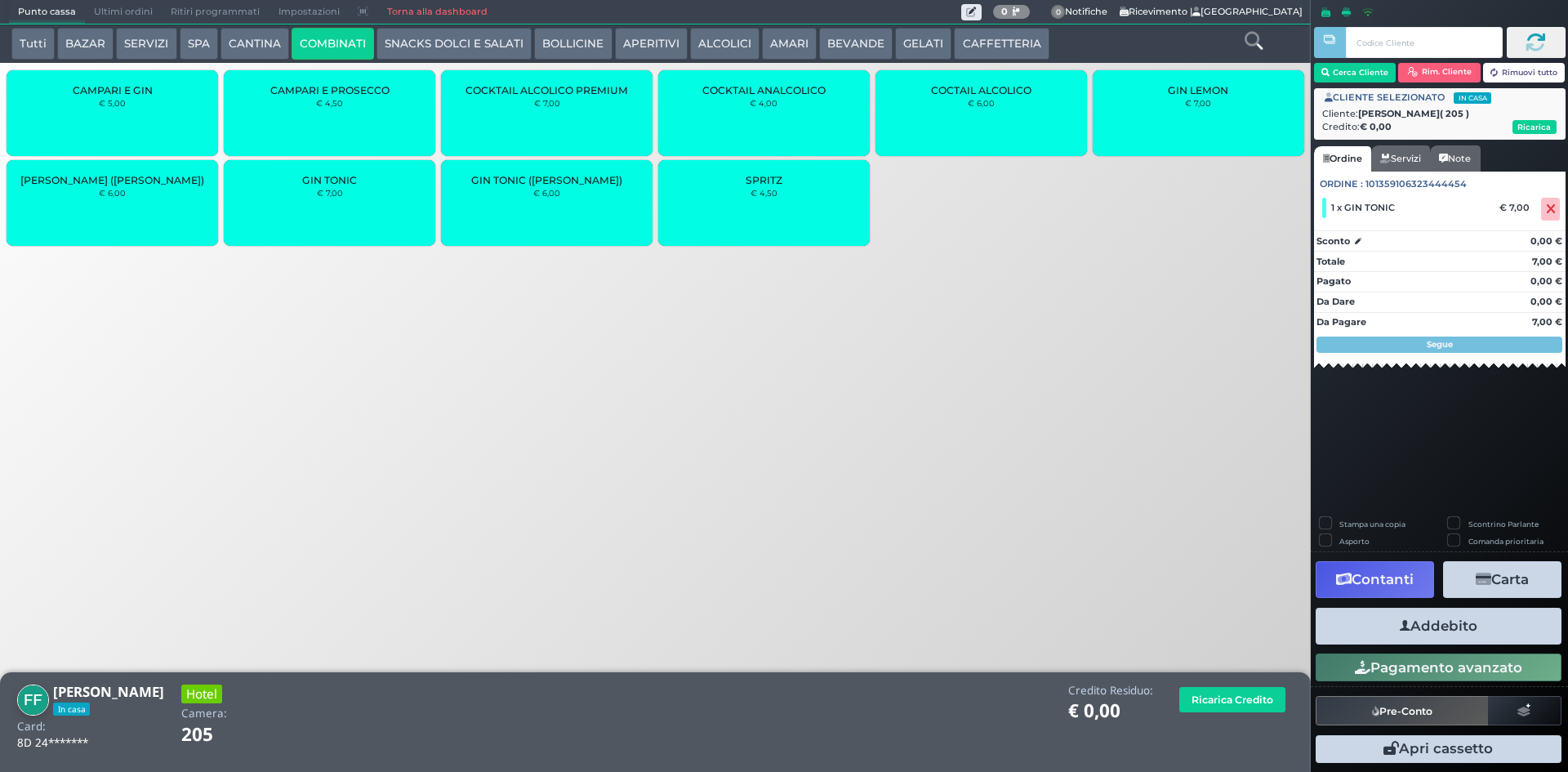
click at [1440, 626] on button "Addebito" at bounding box center [1438, 626] width 246 height 37
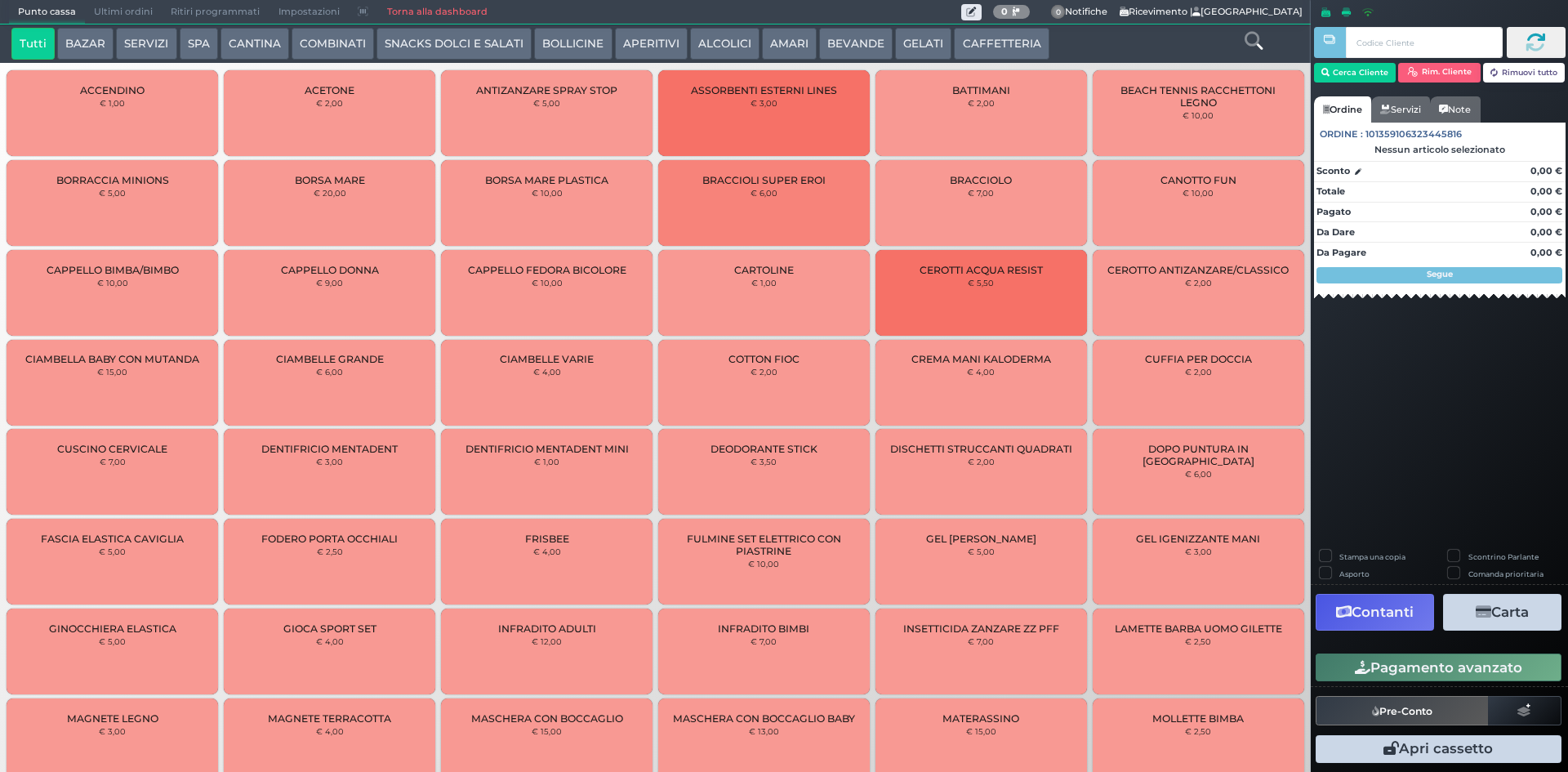
click at [242, 48] on button "CANTINA" at bounding box center [255, 43] width 68 height 33
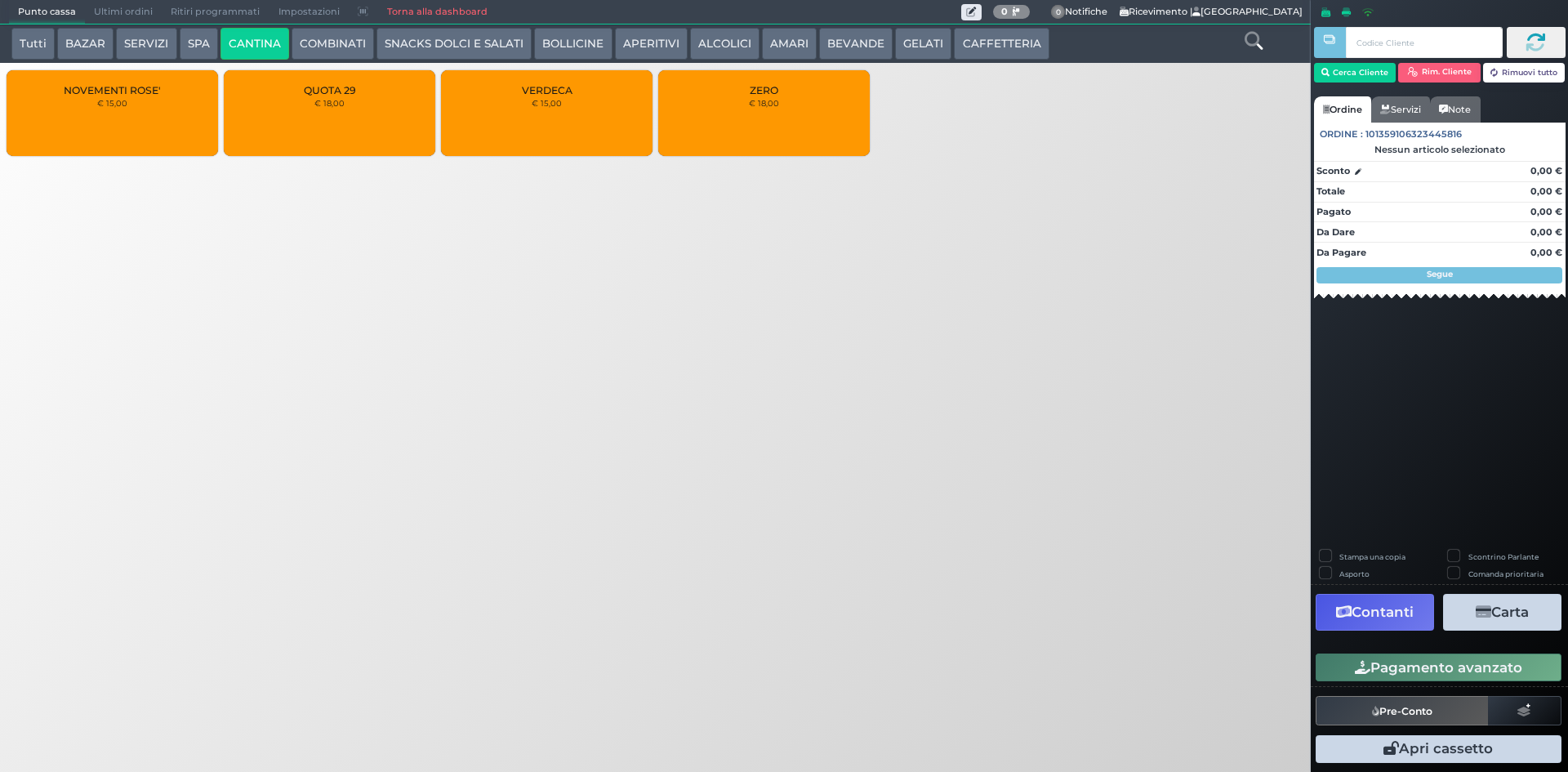
click at [832, 43] on button "BEVANDE" at bounding box center [856, 43] width 73 height 33
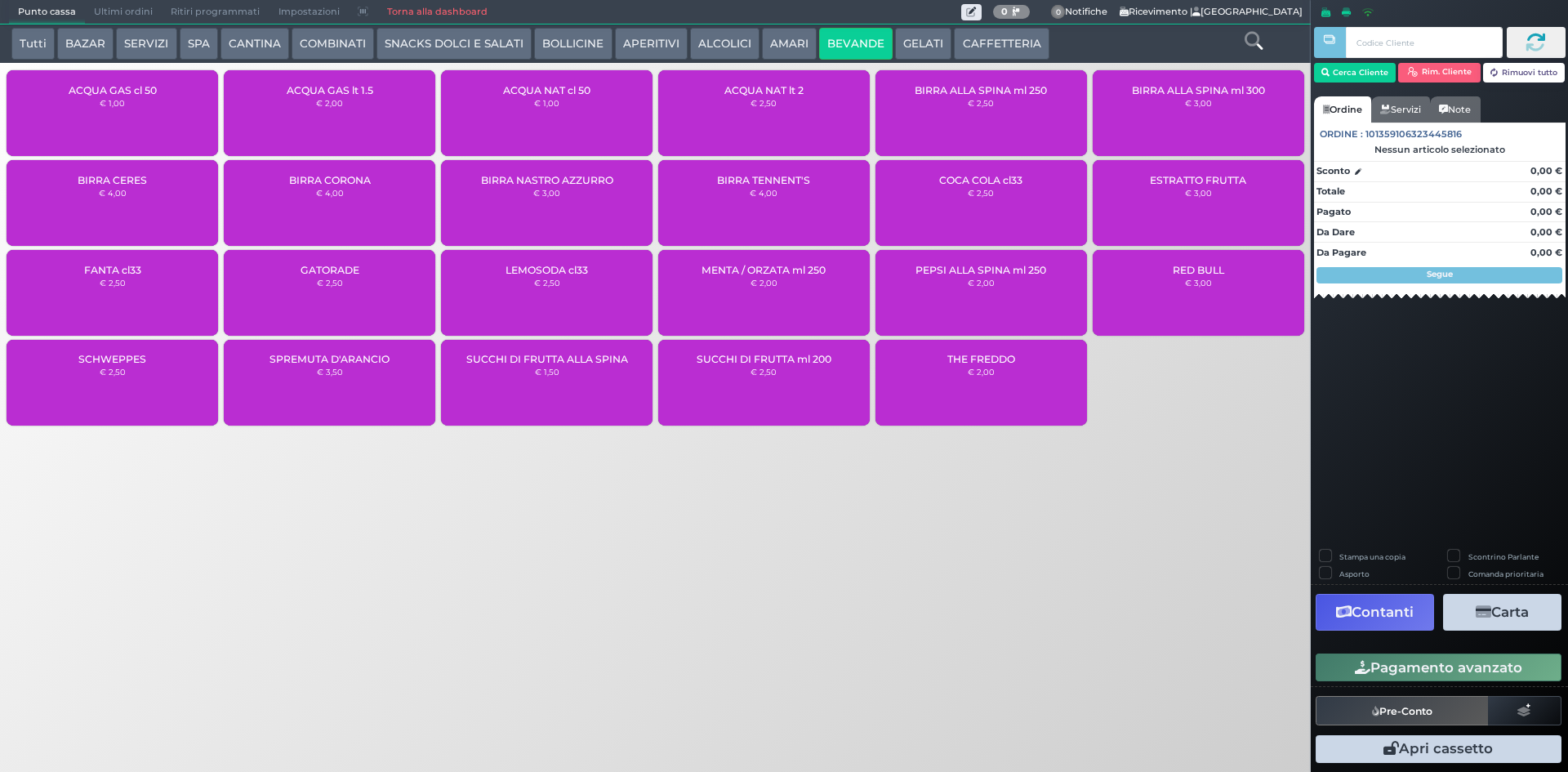
click at [36, 29] on button "Tutti" at bounding box center [33, 43] width 43 height 33
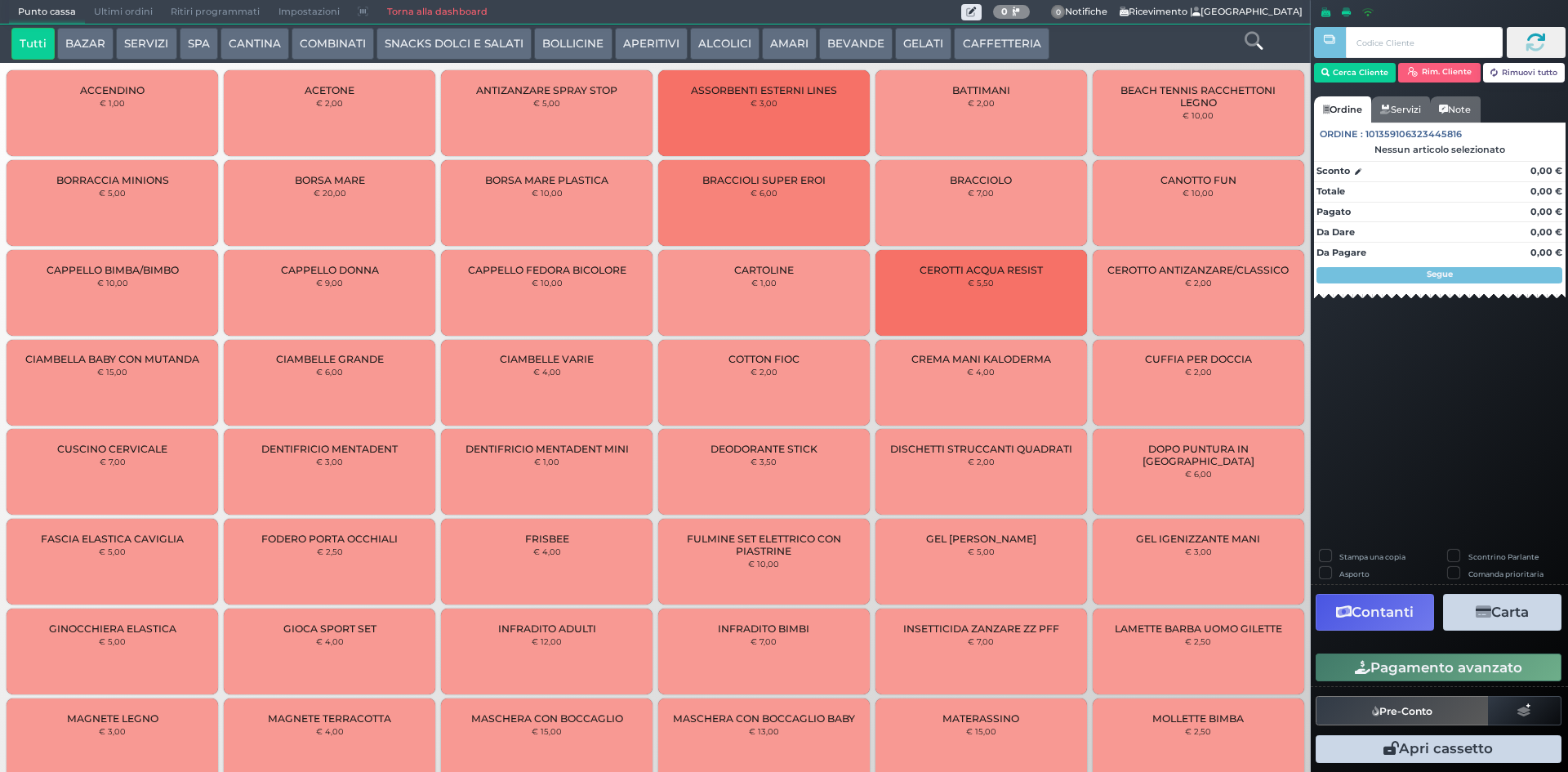
click at [1256, 43] on icon at bounding box center [1254, 41] width 18 height 18
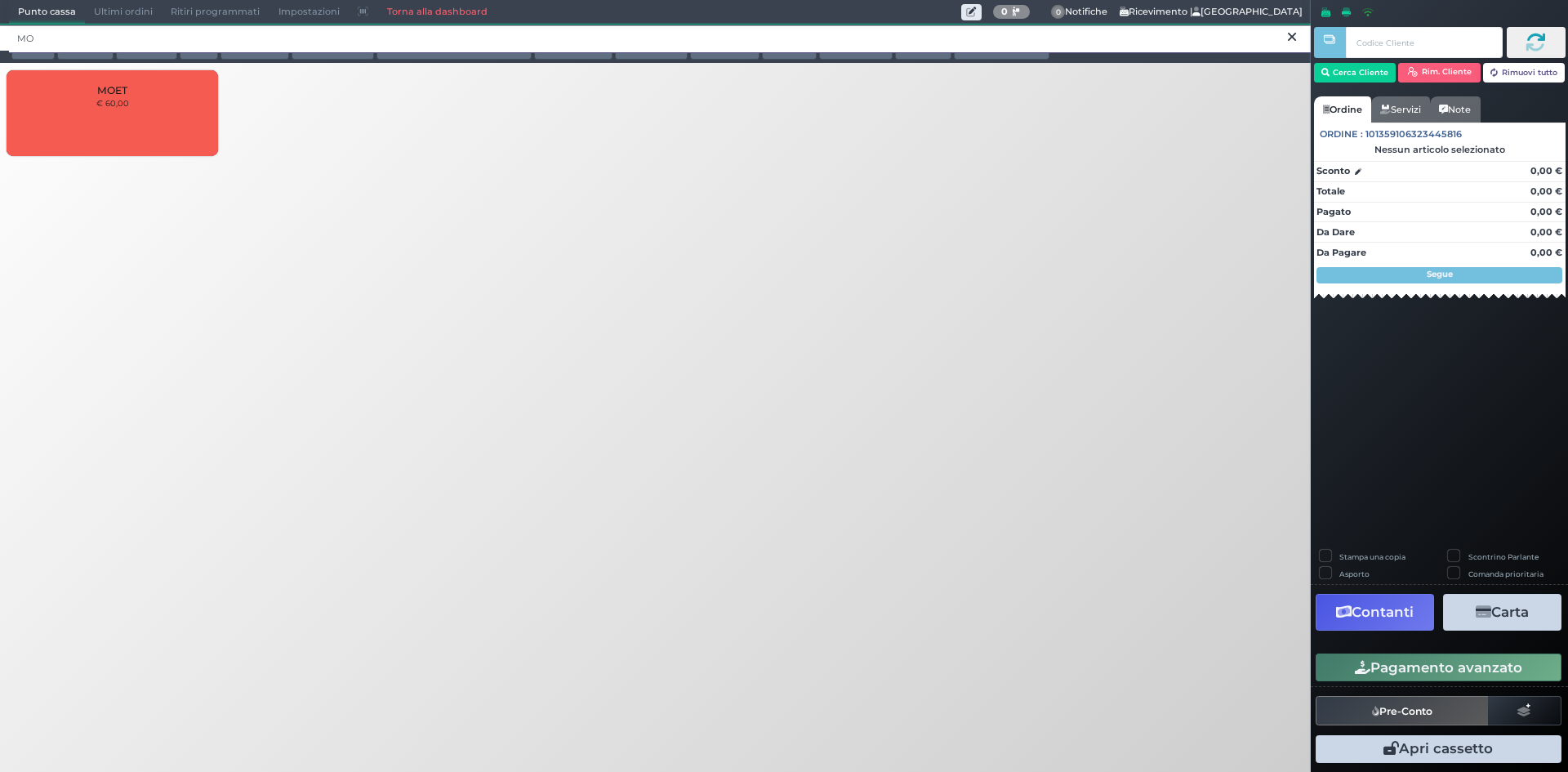
type input "M"
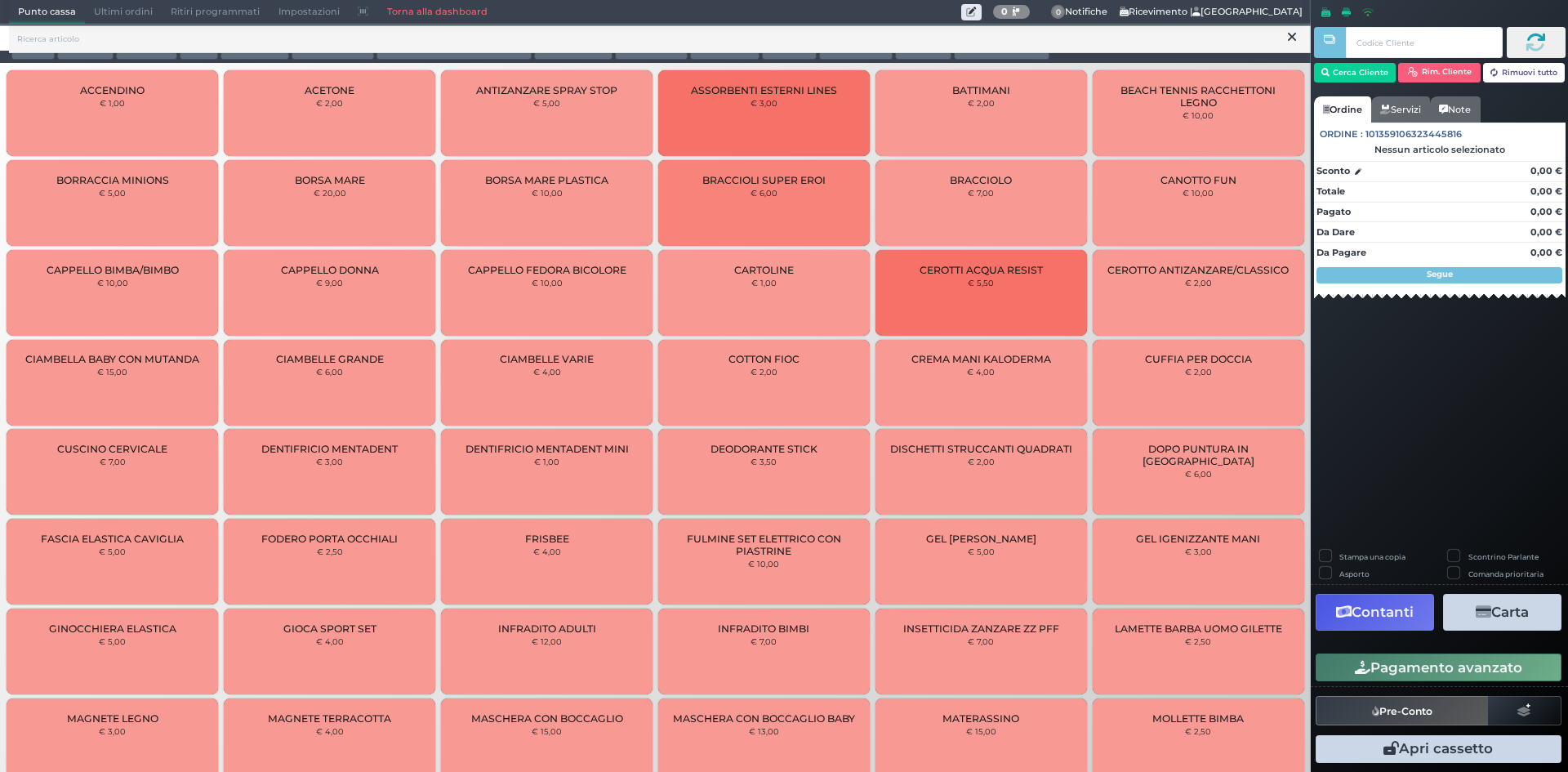
click at [1291, 38] on icon at bounding box center [1292, 38] width 8 height 17
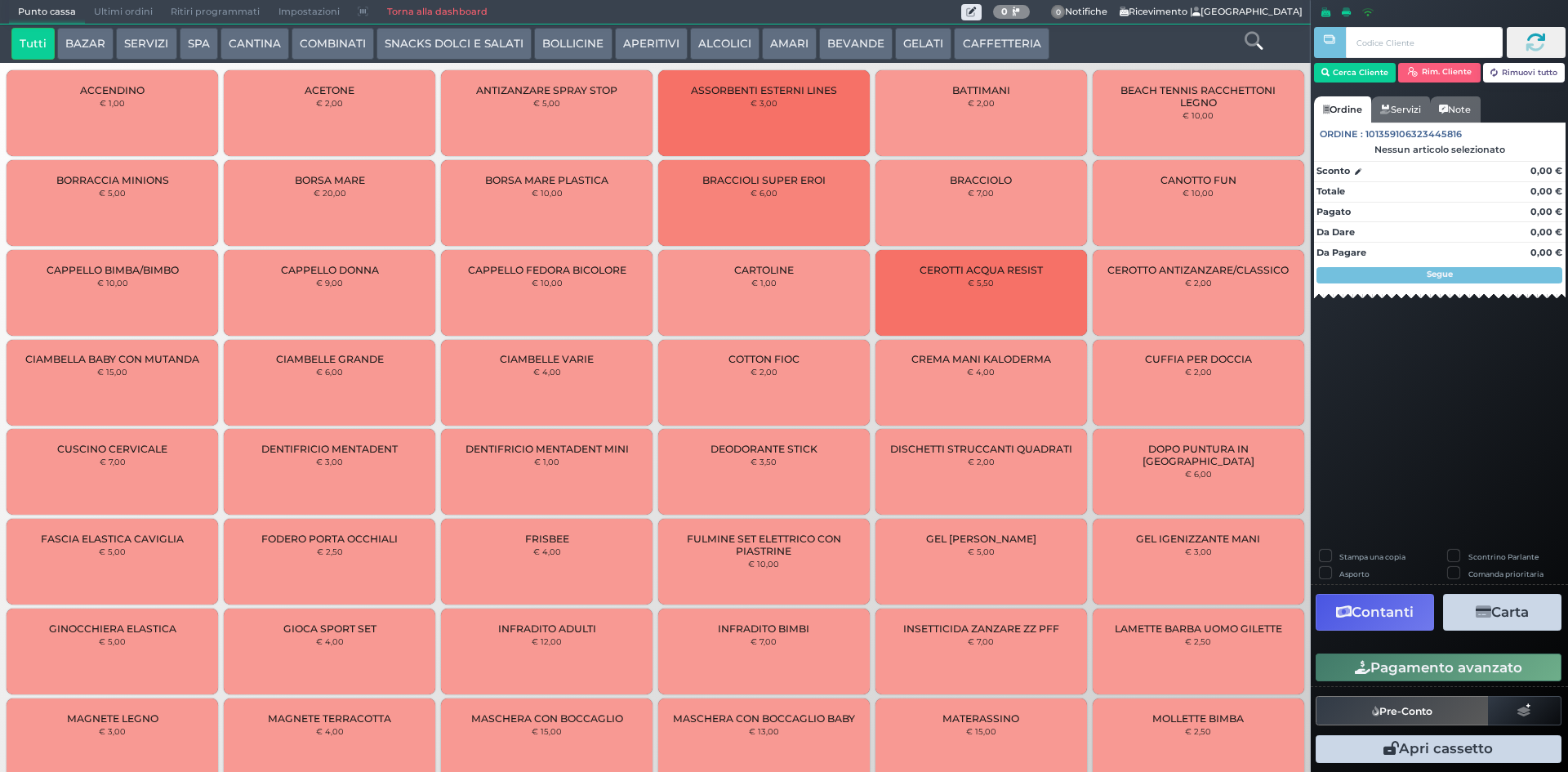
click at [585, 40] on button "BOLLICINE" at bounding box center [572, 43] width 77 height 33
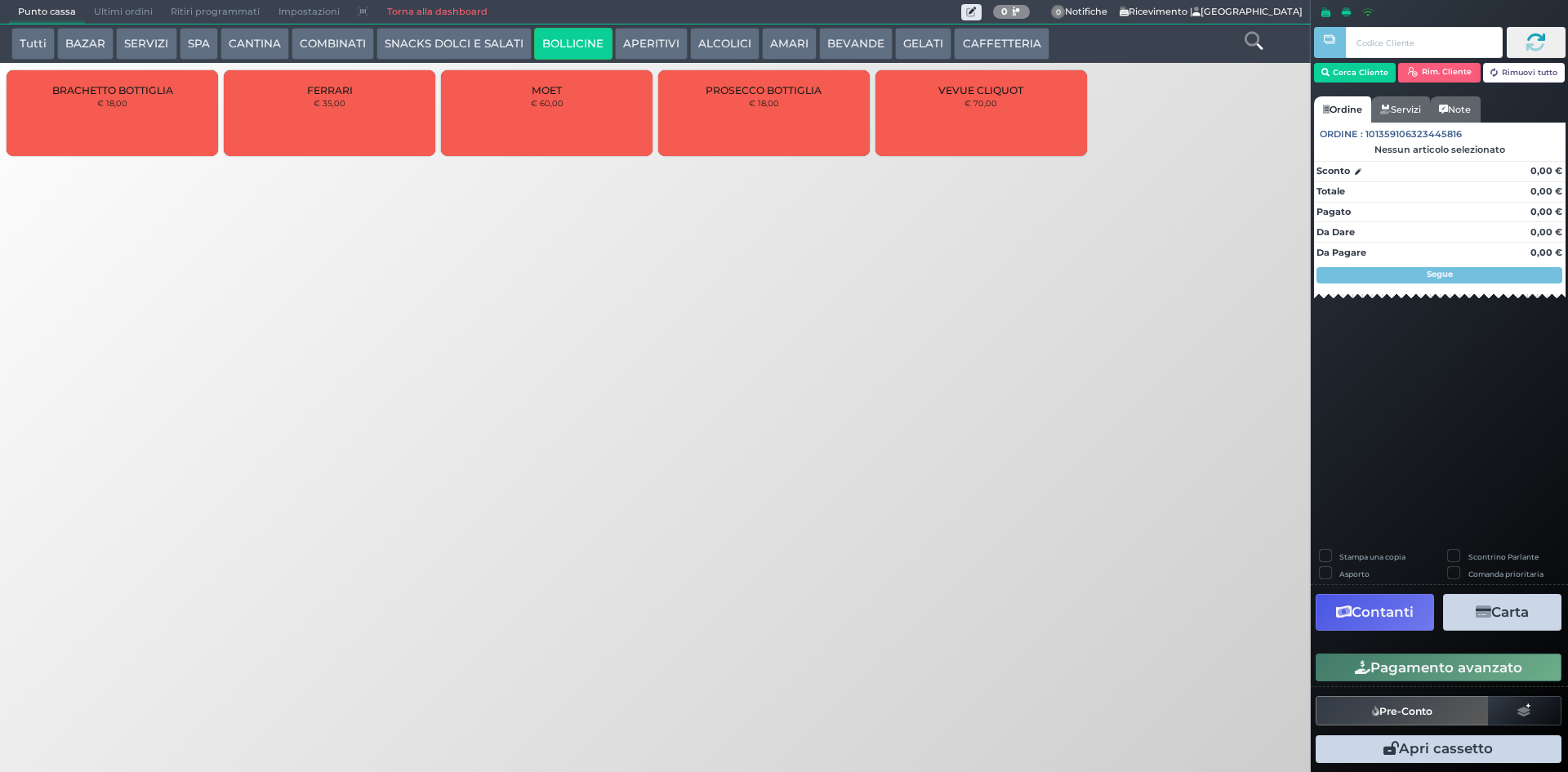
click at [31, 43] on button "Tutti" at bounding box center [33, 43] width 43 height 33
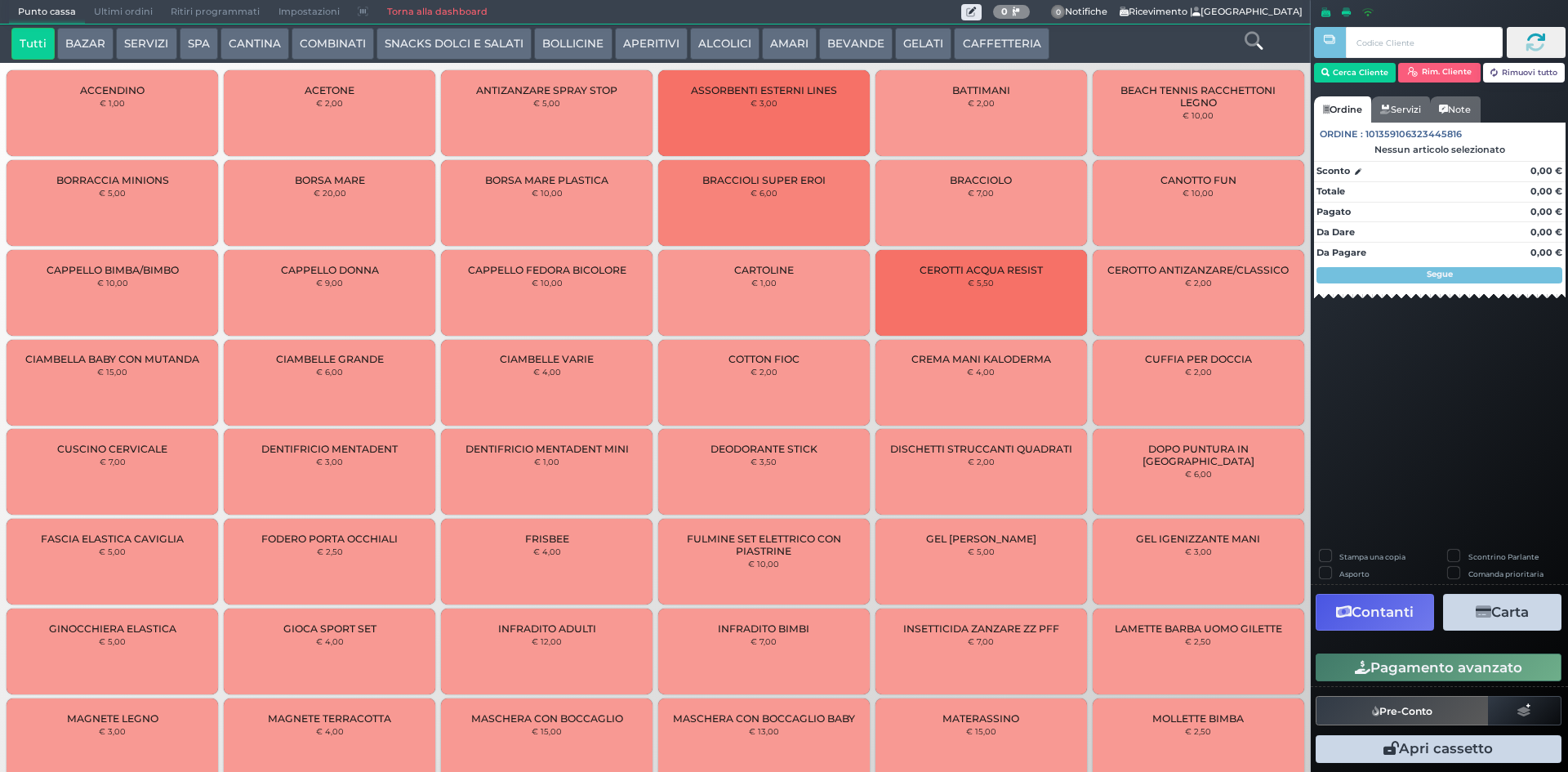
click at [568, 51] on button "BOLLICINE" at bounding box center [572, 43] width 77 height 33
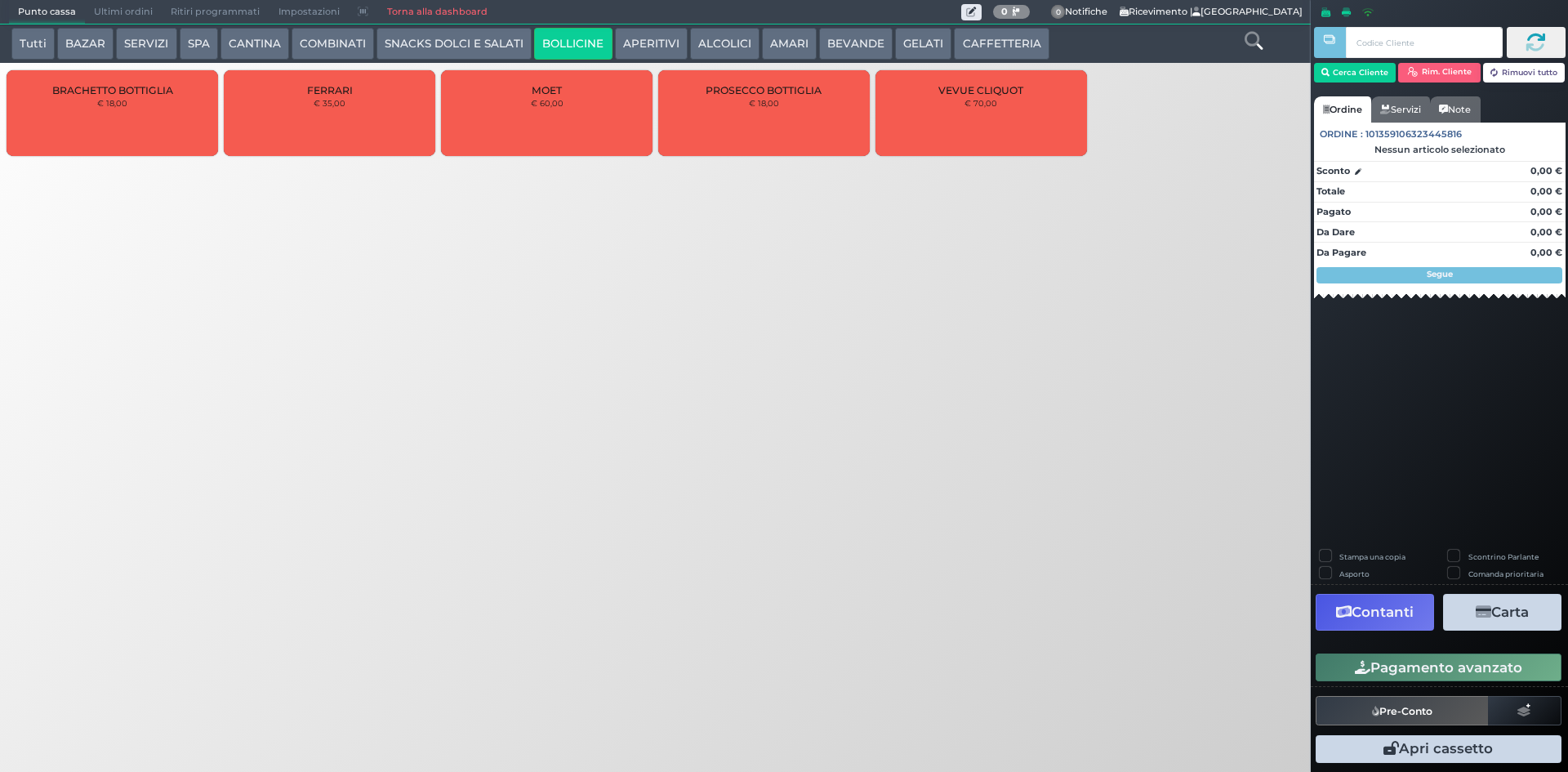
click at [1261, 44] on icon at bounding box center [1254, 41] width 18 height 18
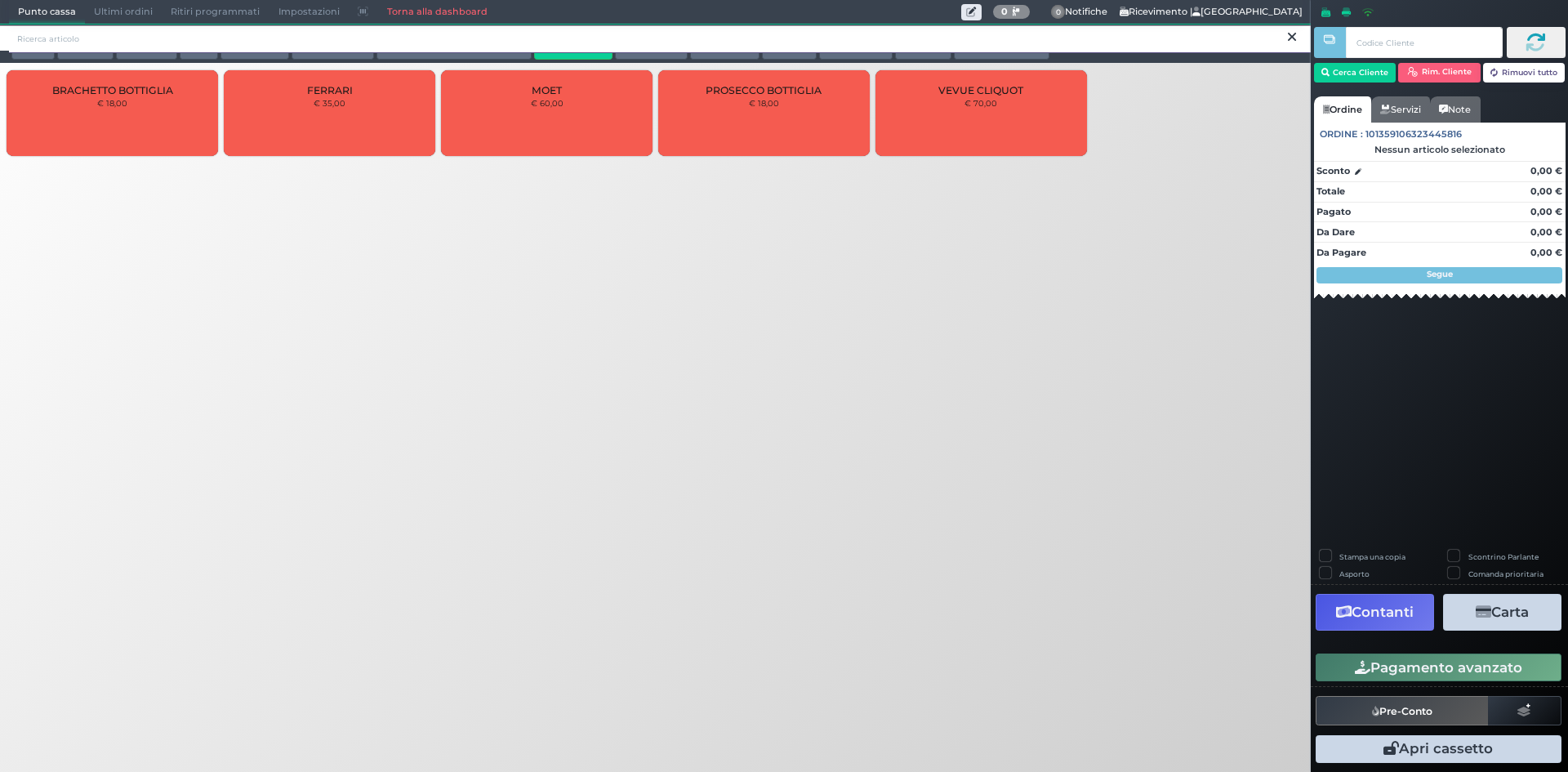
click at [1299, 41] on input "search" at bounding box center [660, 38] width 1301 height 28
click at [1288, 38] on icon at bounding box center [1292, 38] width 8 height 17
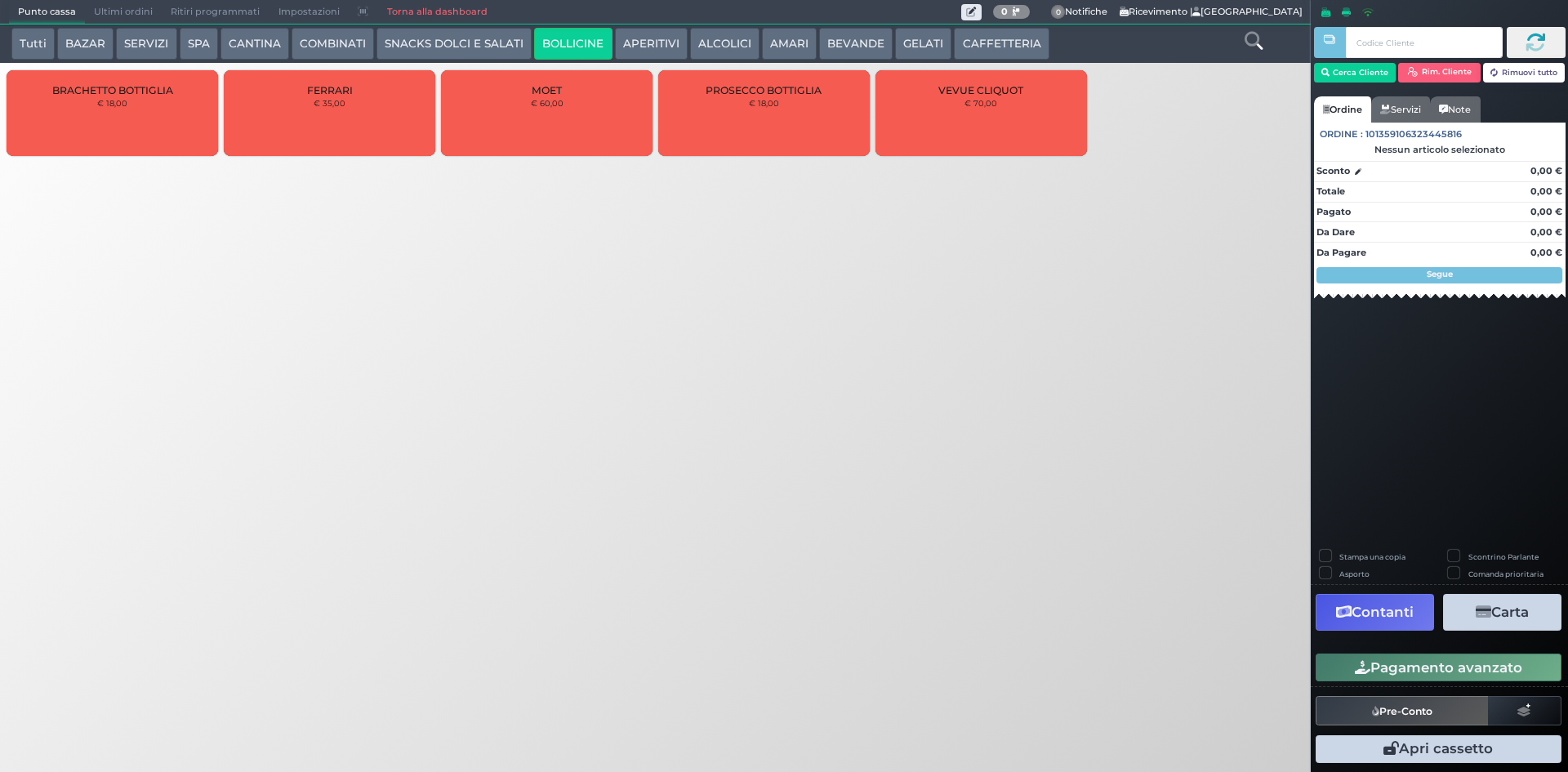
click at [136, 55] on button "SERVIZI" at bounding box center [146, 43] width 61 height 33
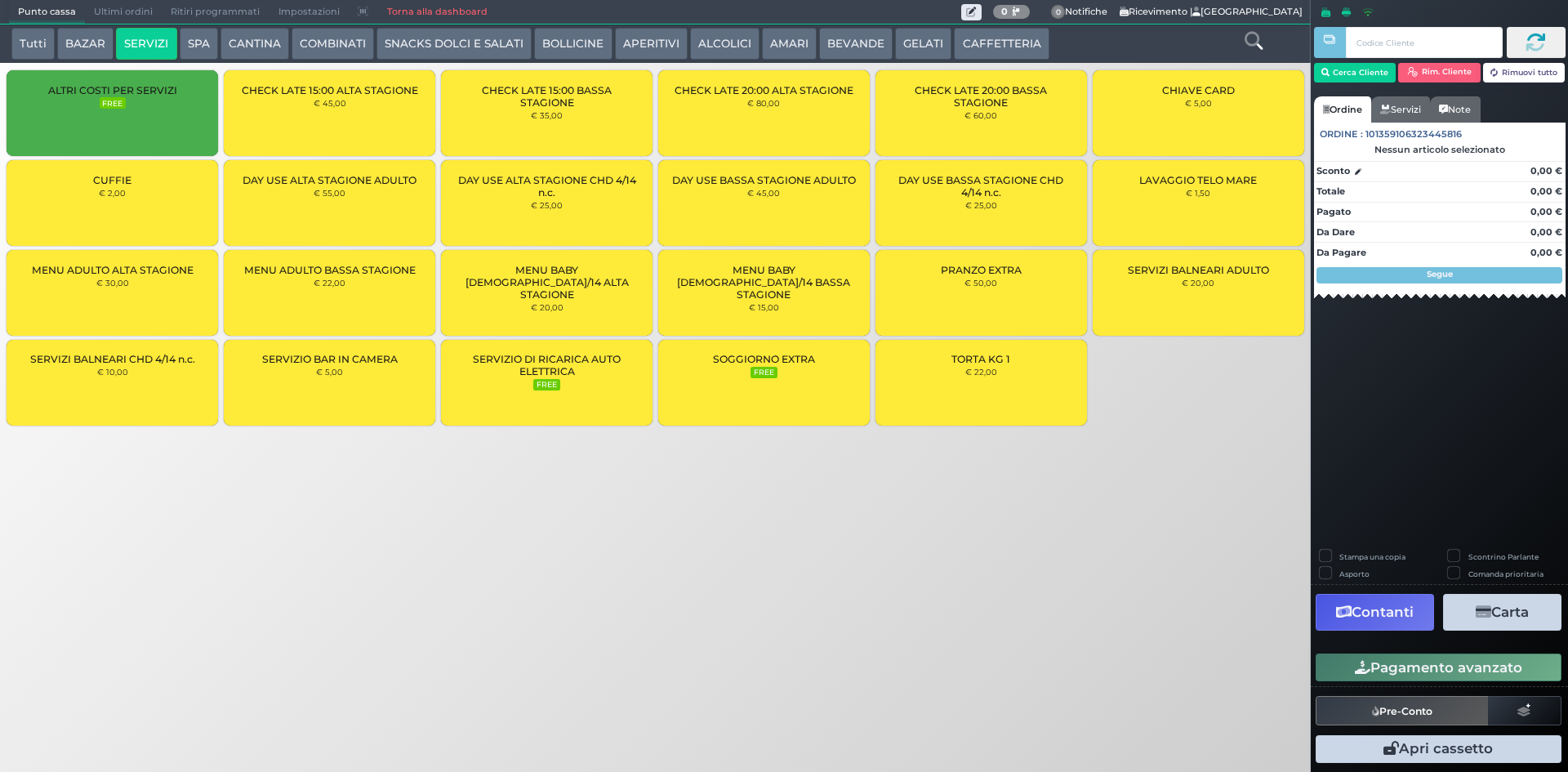
click at [292, 38] on button "COMBINATI" at bounding box center [332, 43] width 82 height 33
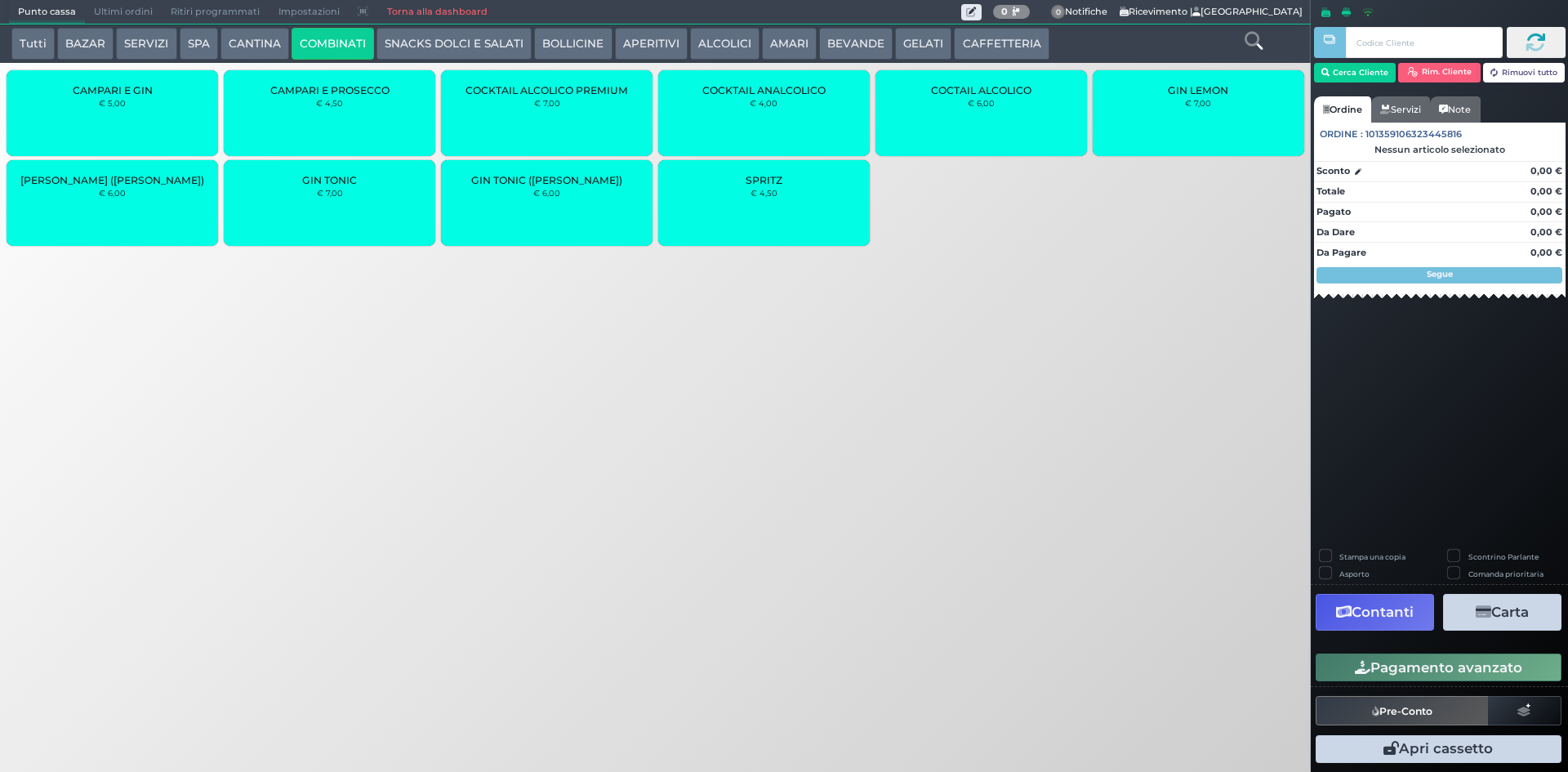
click at [276, 44] on button "CANTINA" at bounding box center [255, 43] width 68 height 33
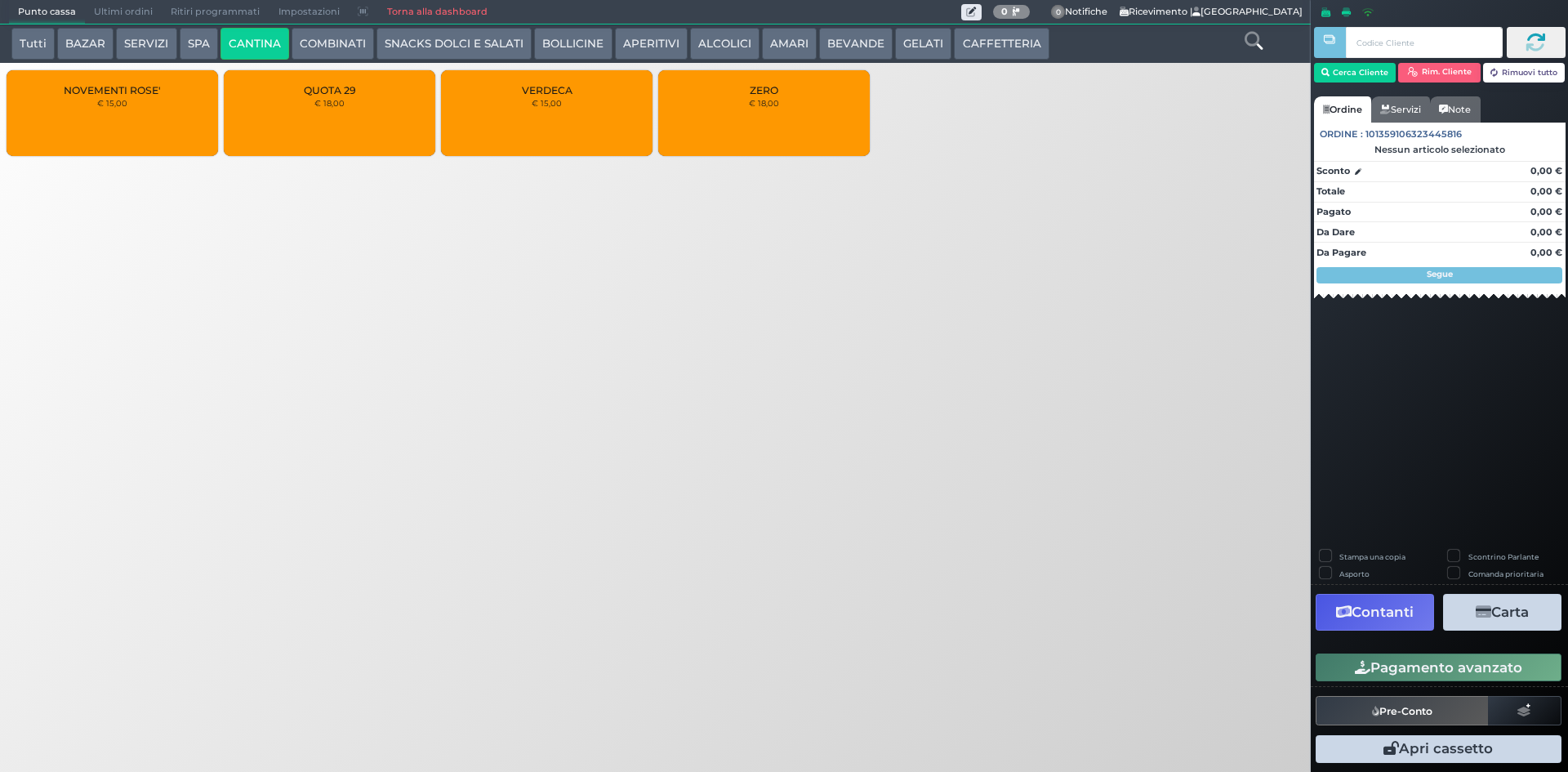
click at [738, 113] on div "ZERO € 18,00" at bounding box center [764, 113] width 212 height 86
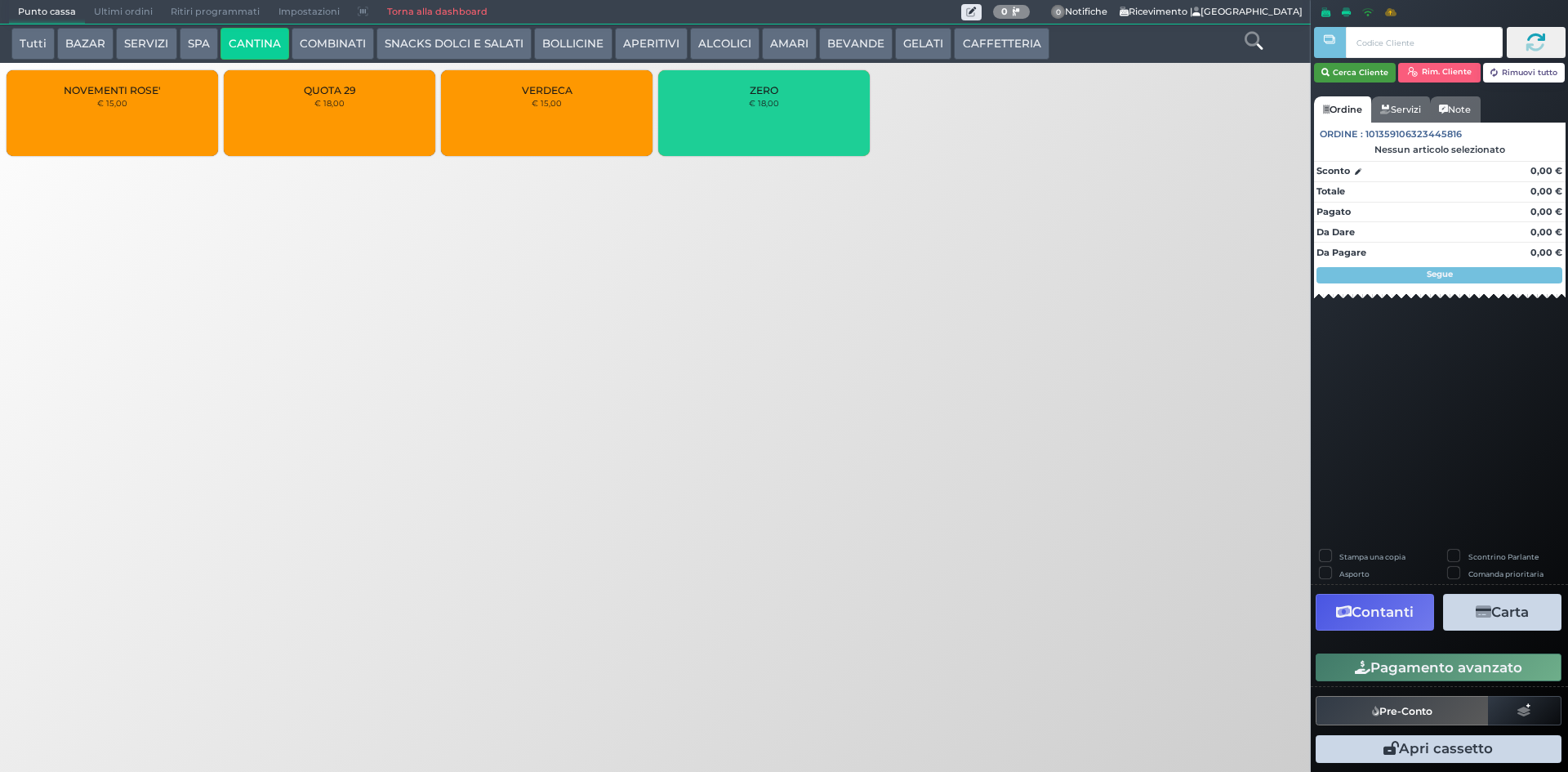
click at [1374, 73] on button "Cerca Cliente" at bounding box center [1355, 73] width 82 height 20
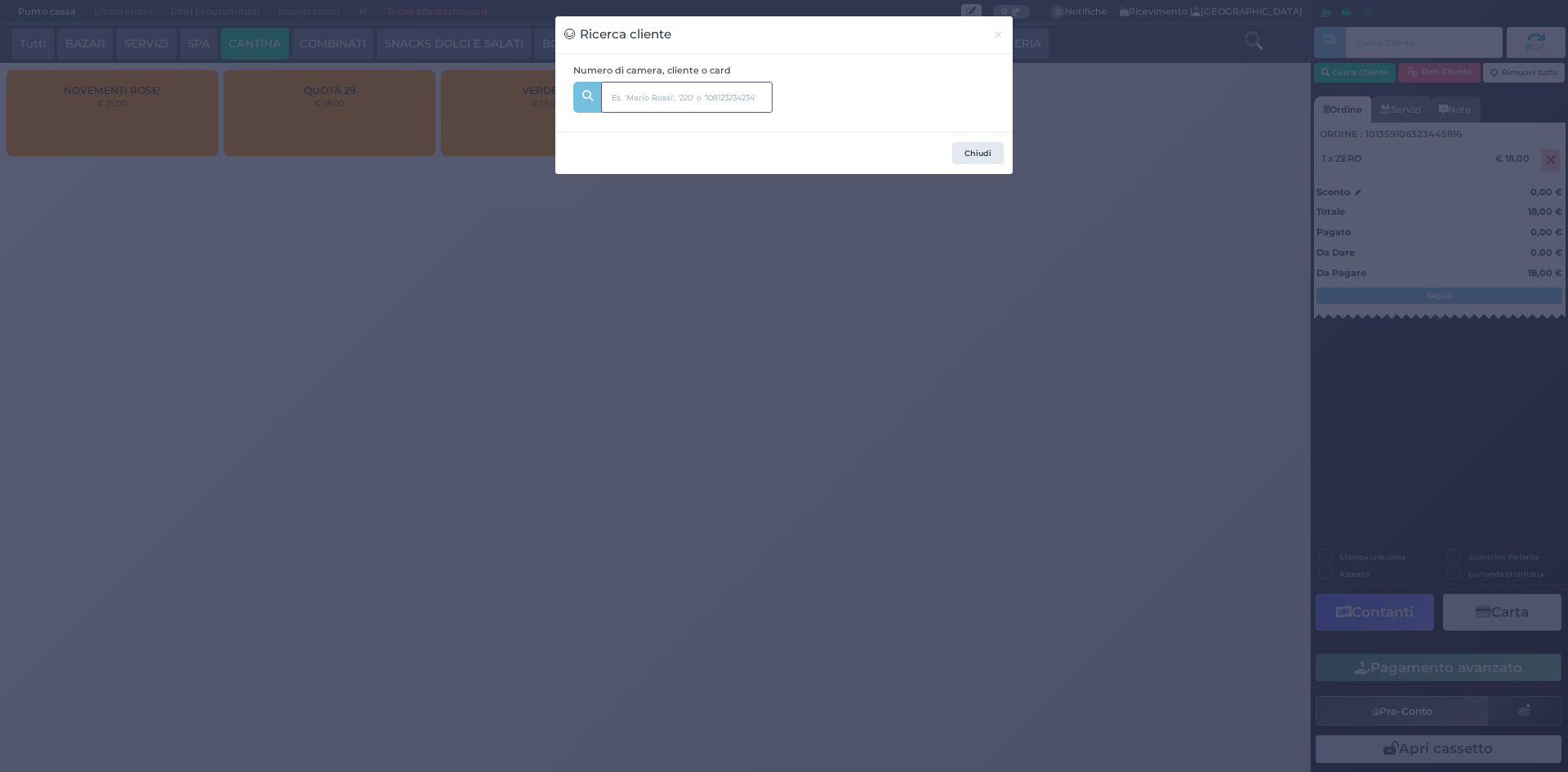
click at [672, 84] on input "text" at bounding box center [687, 97] width 172 height 31
type input "142"
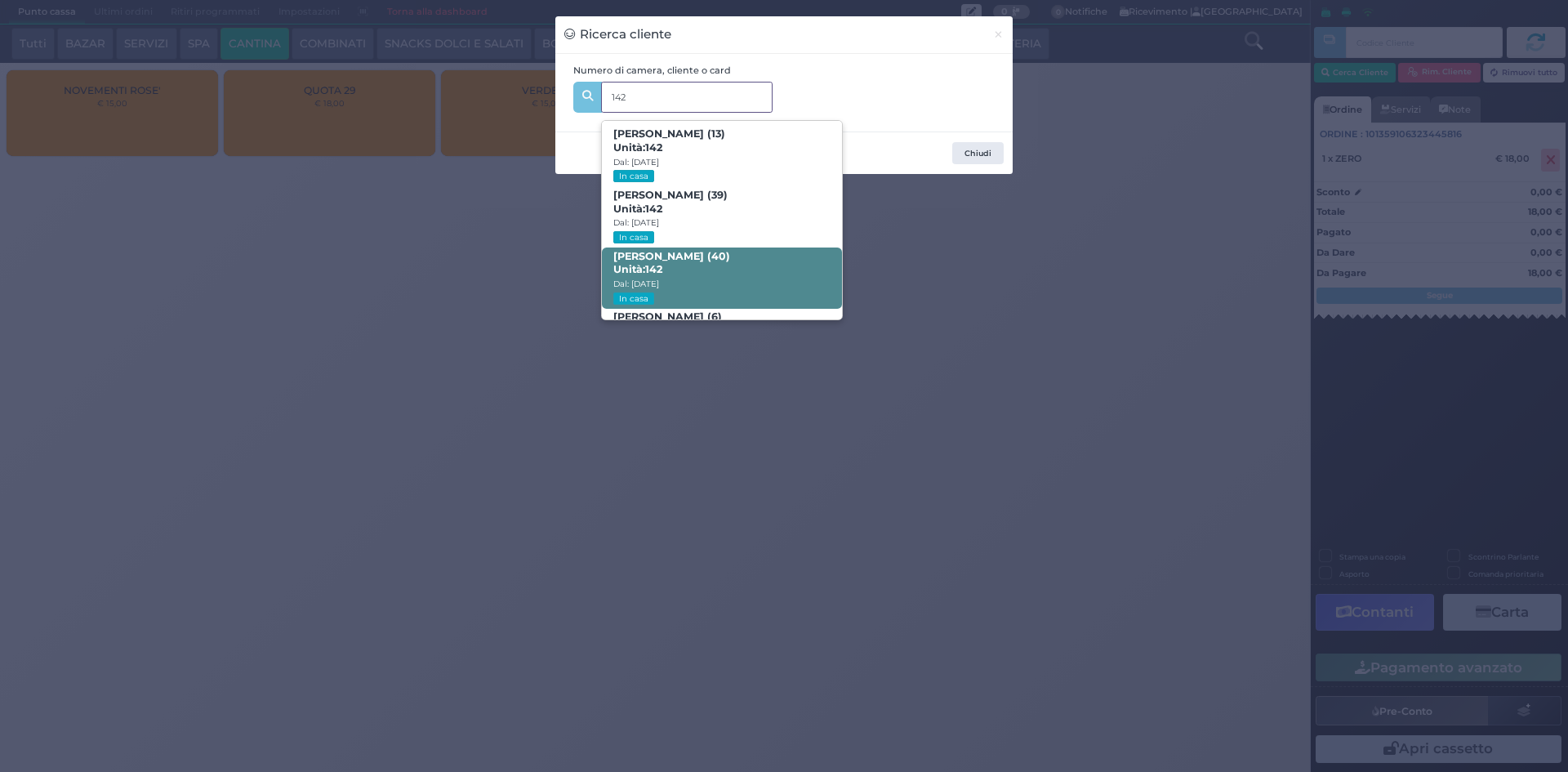
scroll to position [78, 0]
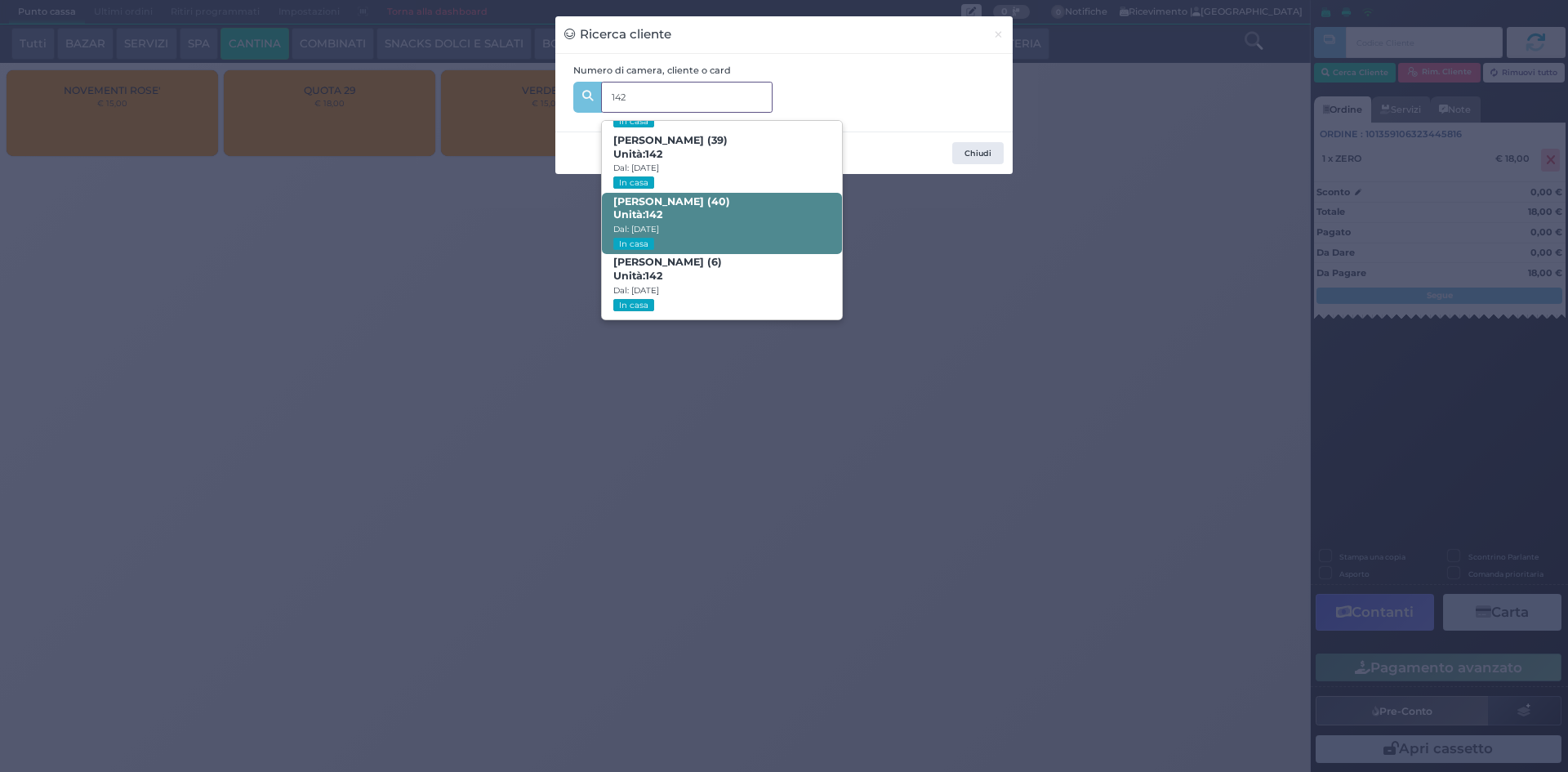
click at [722, 198] on b "FABRIZIO NUNZI (40) Unità: 142" at bounding box center [672, 208] width 117 height 26
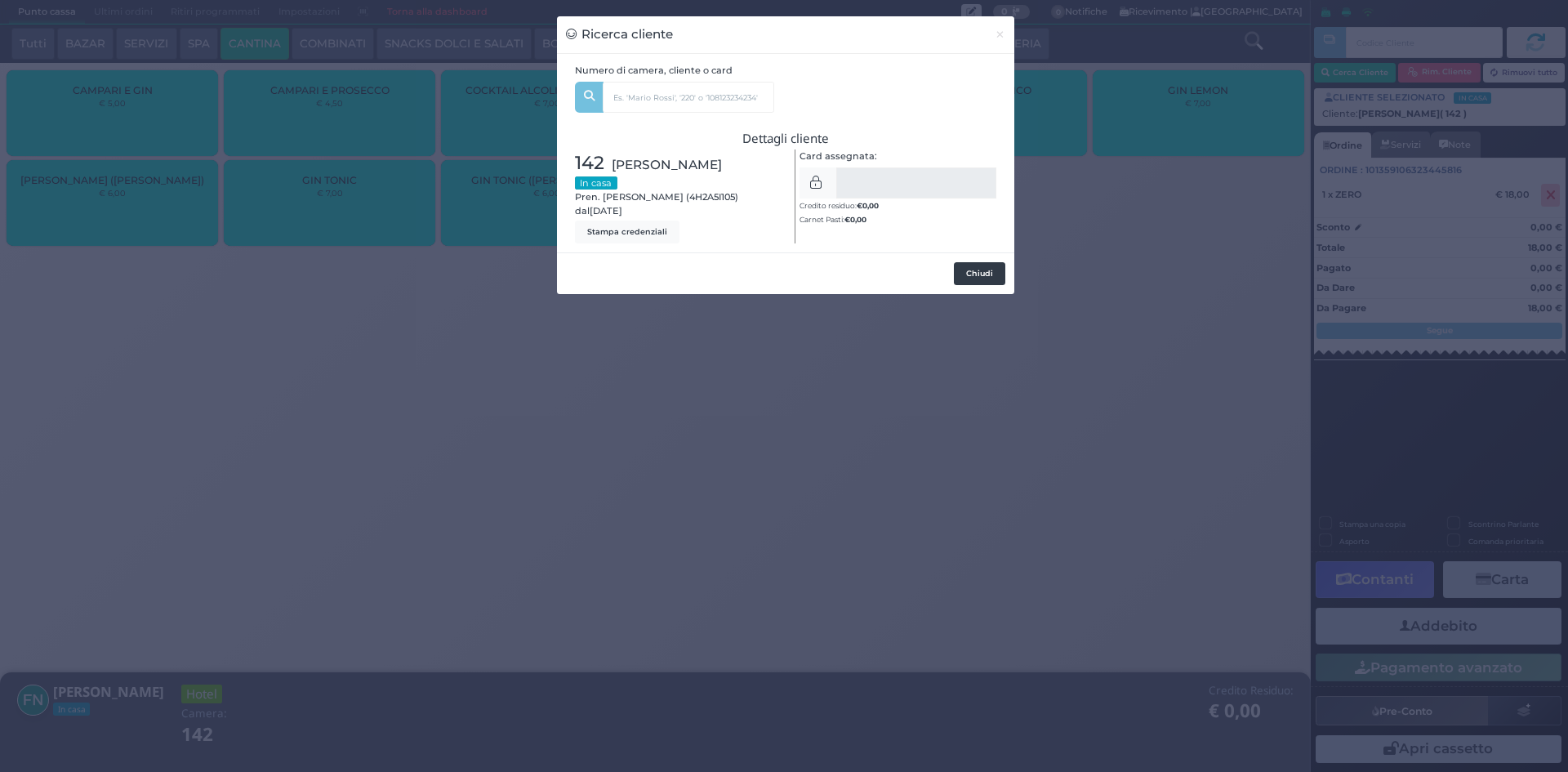
click at [982, 280] on button "Chiudi" at bounding box center [980, 273] width 52 height 23
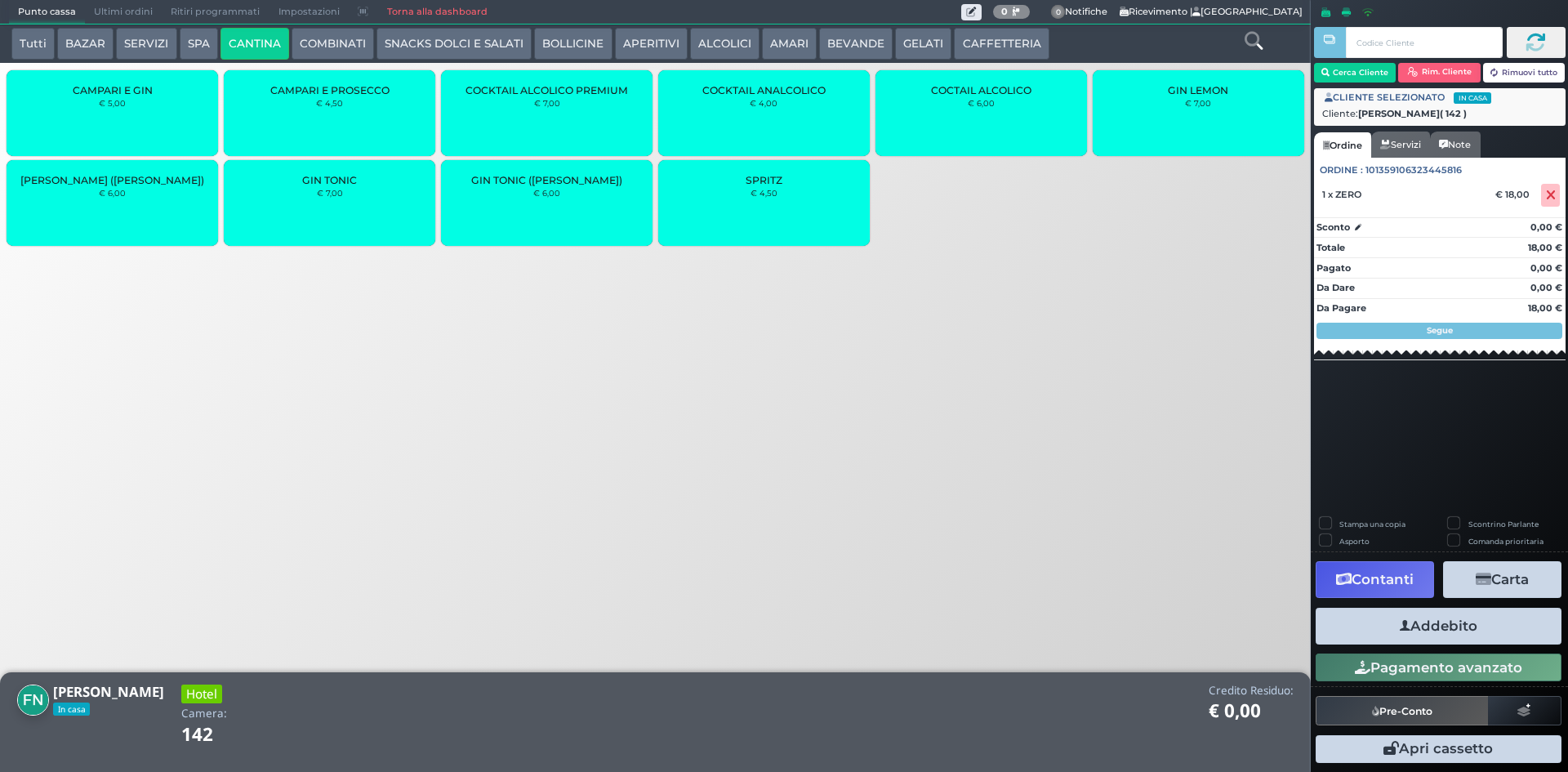
click at [1427, 619] on button "Addebito" at bounding box center [1438, 626] width 246 height 37
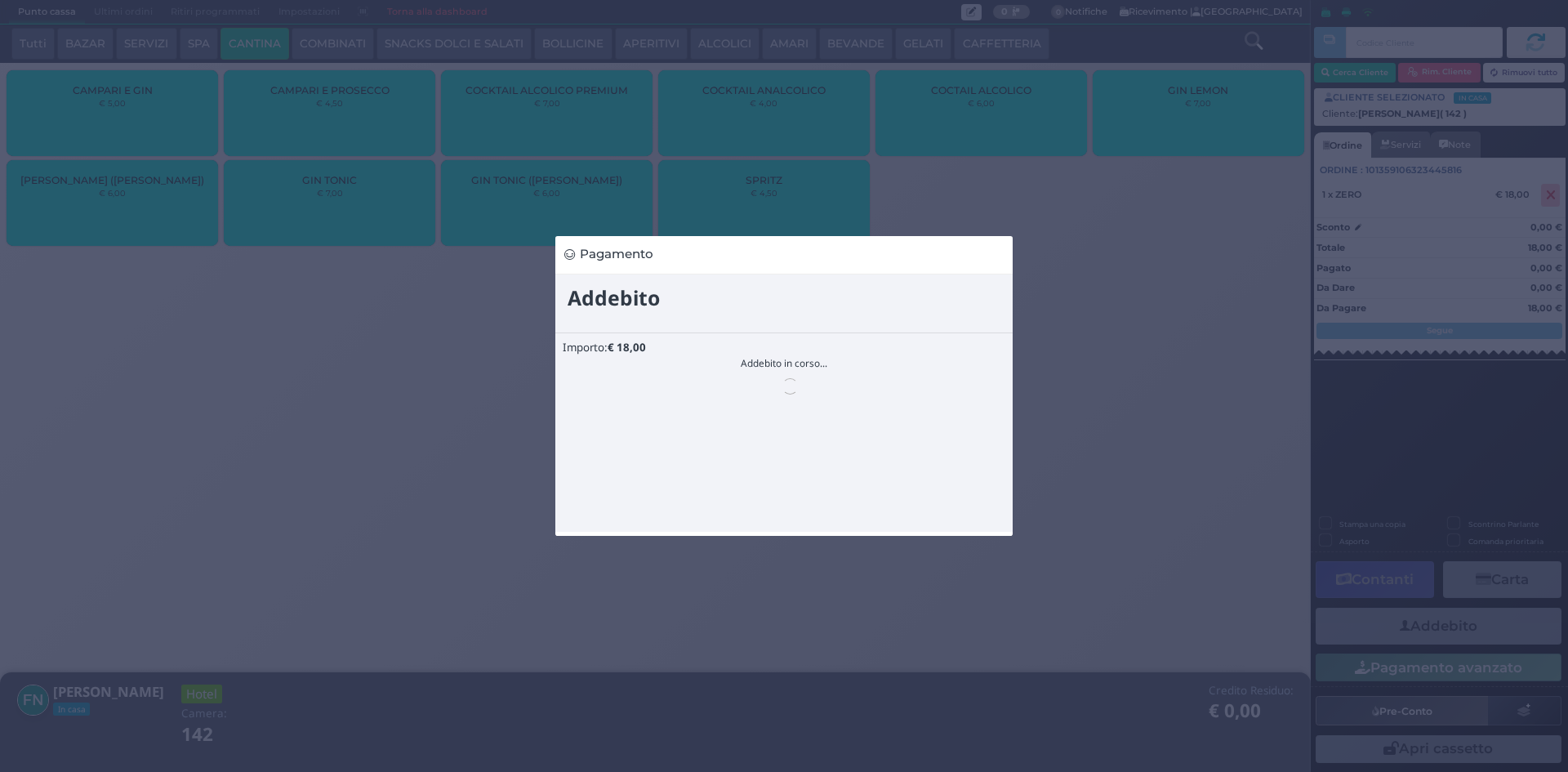
scroll to position [0, 0]
